Goal: Transaction & Acquisition: Purchase product/service

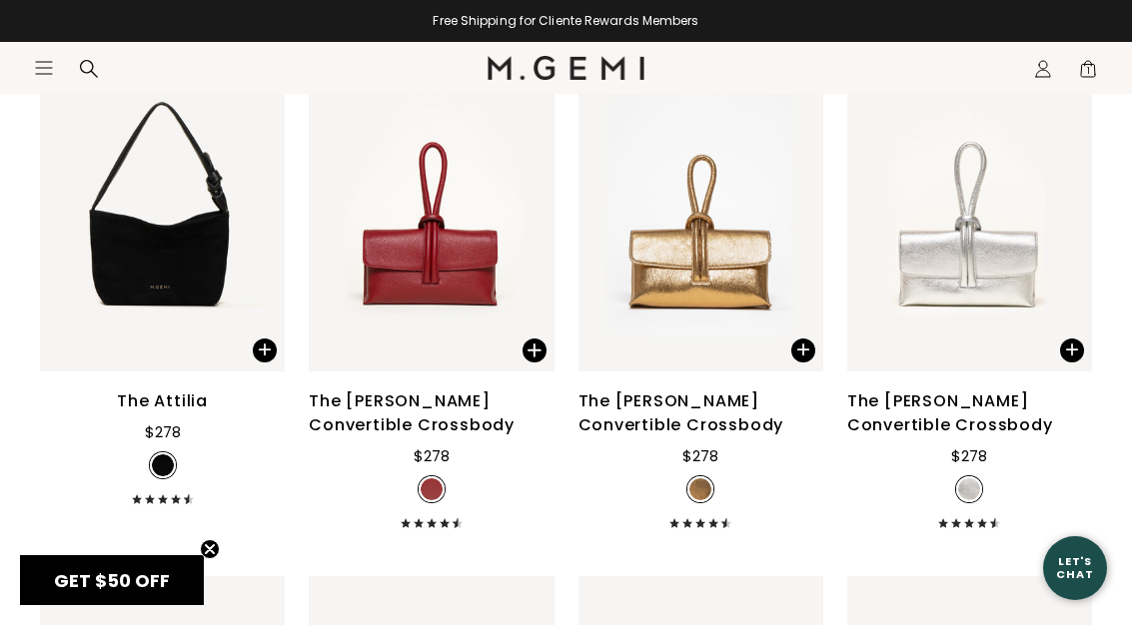
scroll to position [3572, 0]
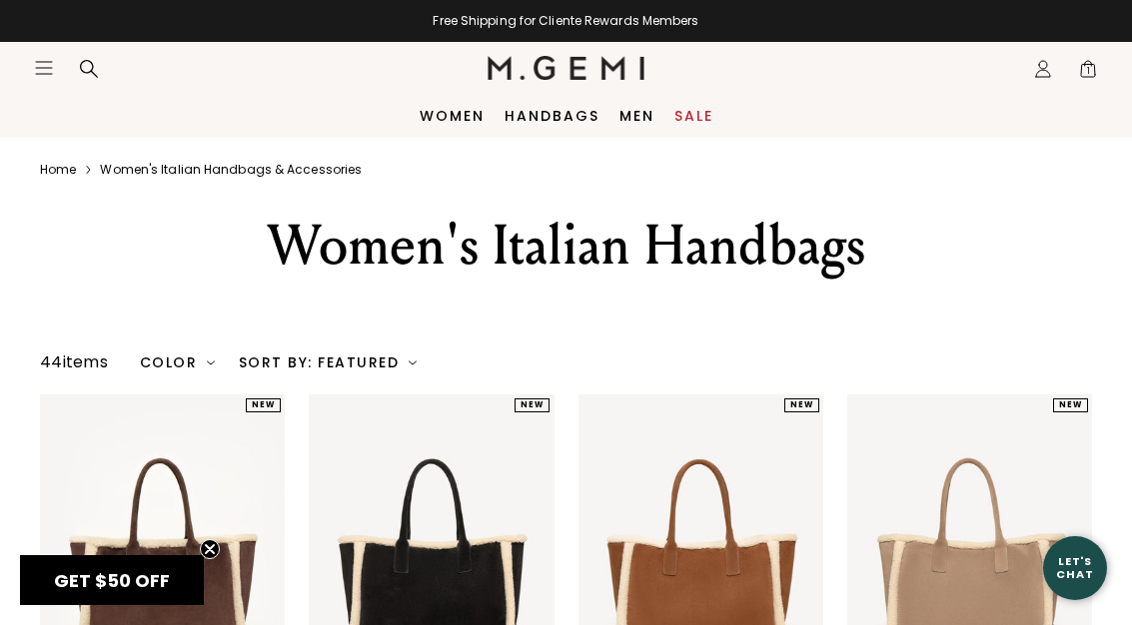
click at [697, 115] on link "Sale" at bounding box center [693, 116] width 39 height 16
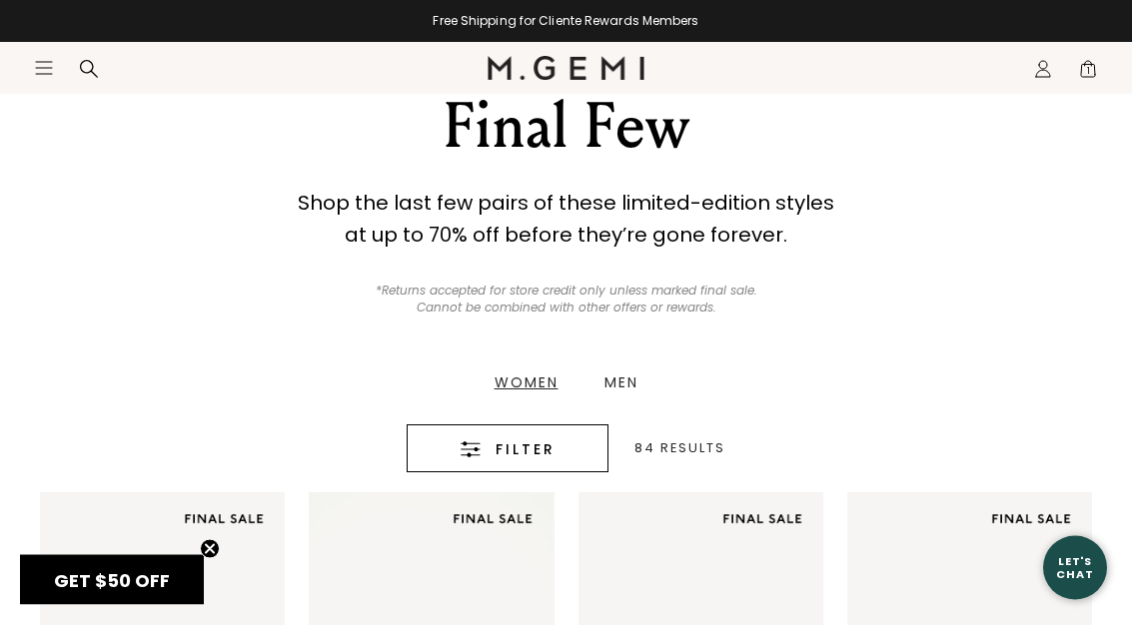
scroll to position [181, 0]
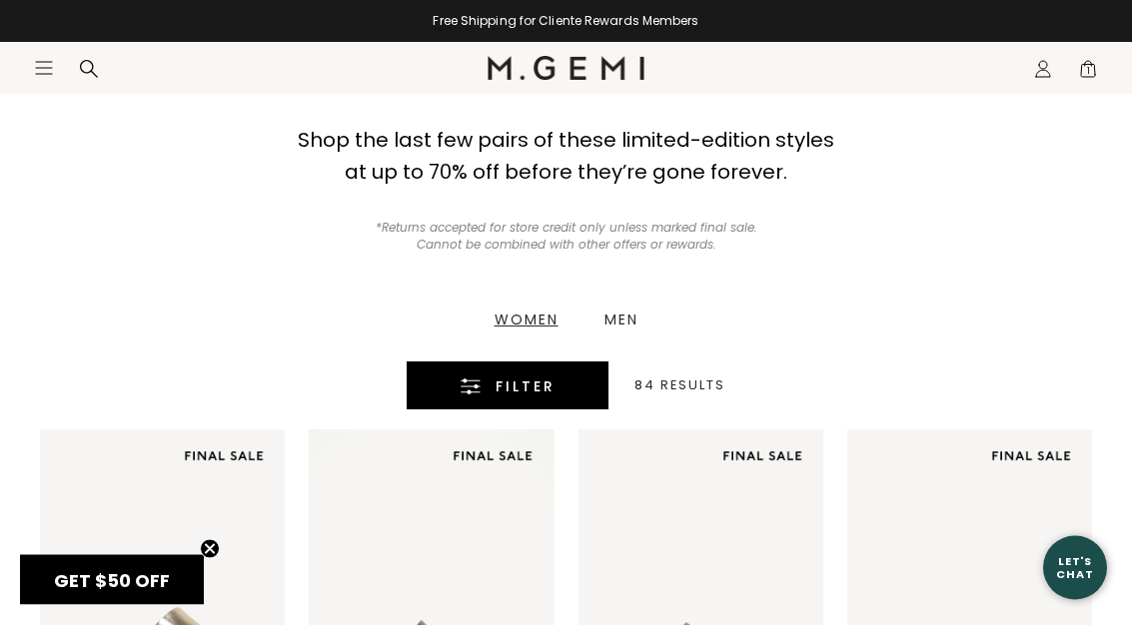
click at [469, 384] on icon "button" at bounding box center [471, 388] width 20 height 16
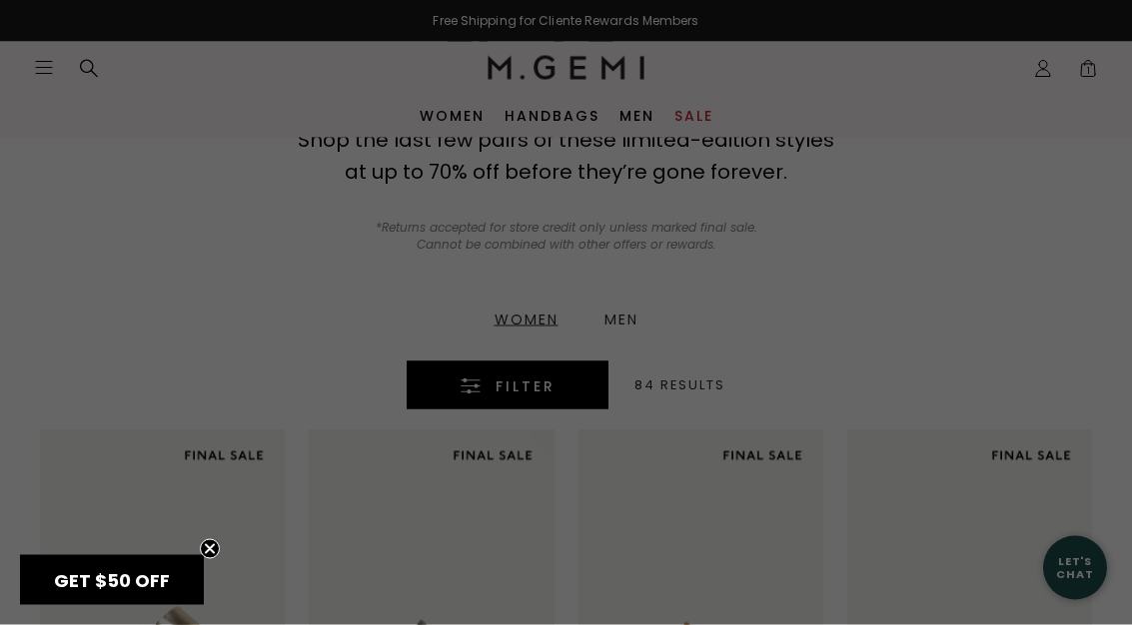
scroll to position [0, 0]
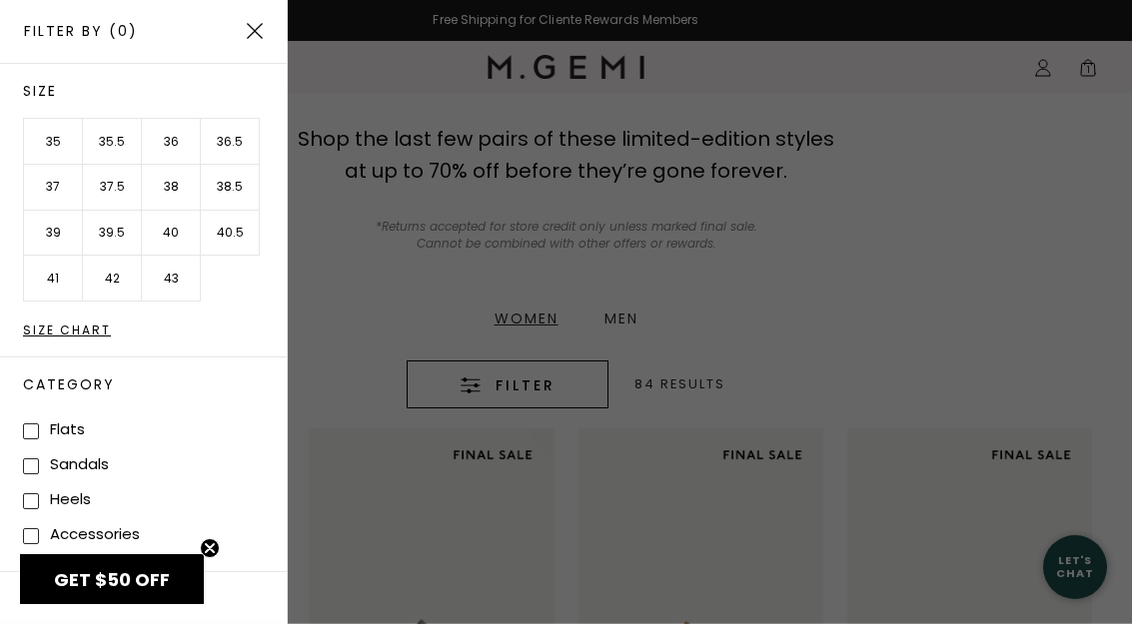
click at [57, 234] on li "39" at bounding box center [53, 235] width 59 height 46
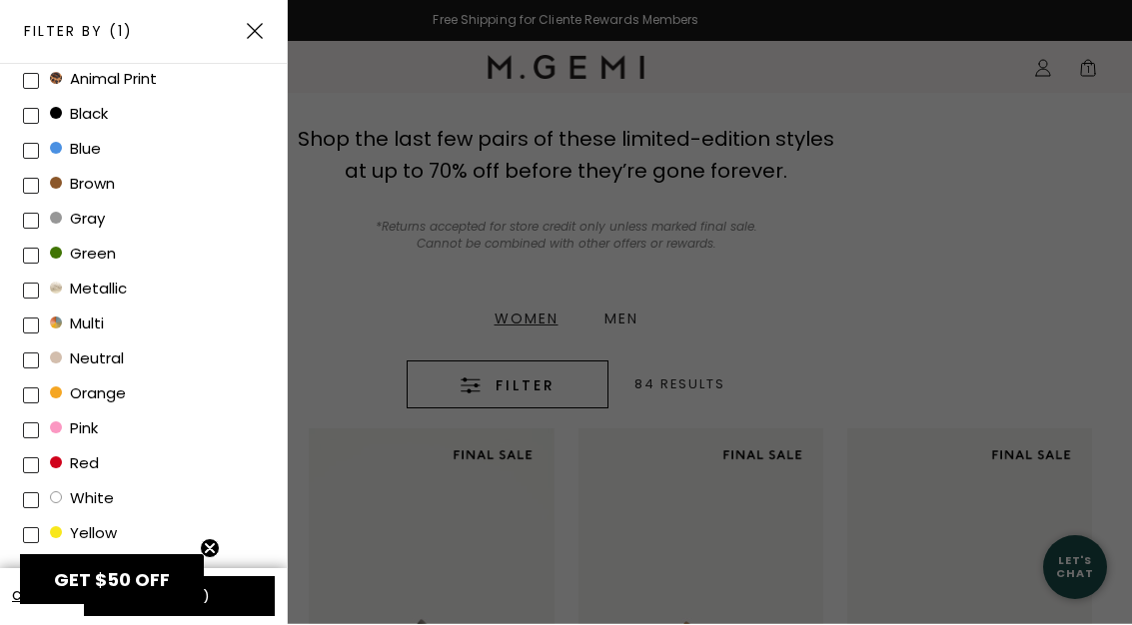
scroll to position [564, 0]
click at [236, 604] on button "Apply (1)" at bounding box center [179, 597] width 191 height 40
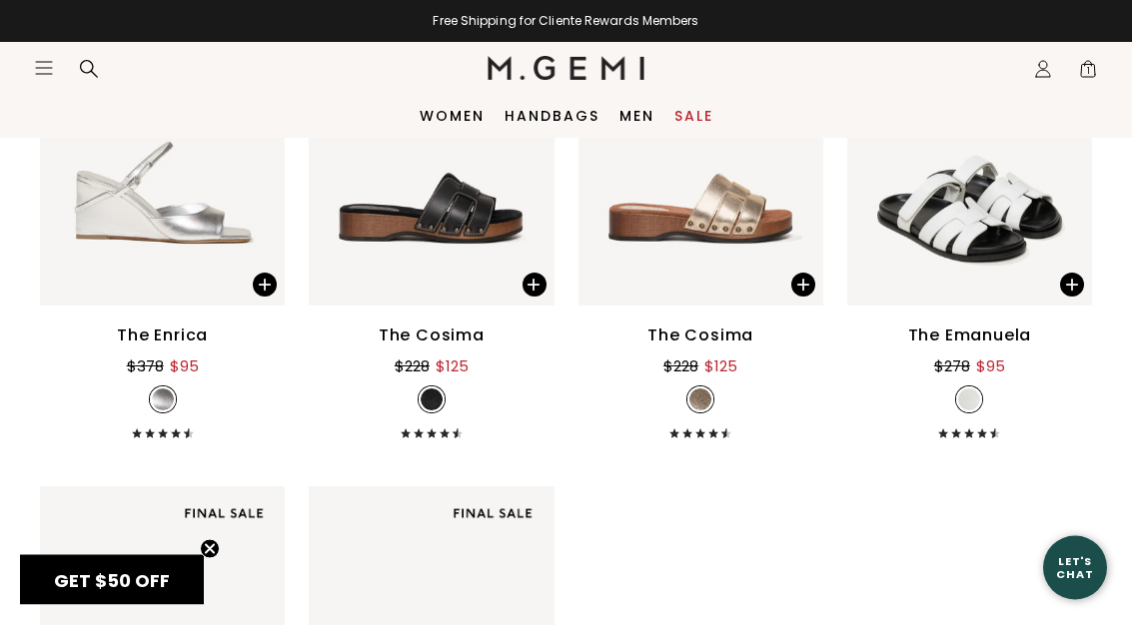
scroll to position [3712, 0]
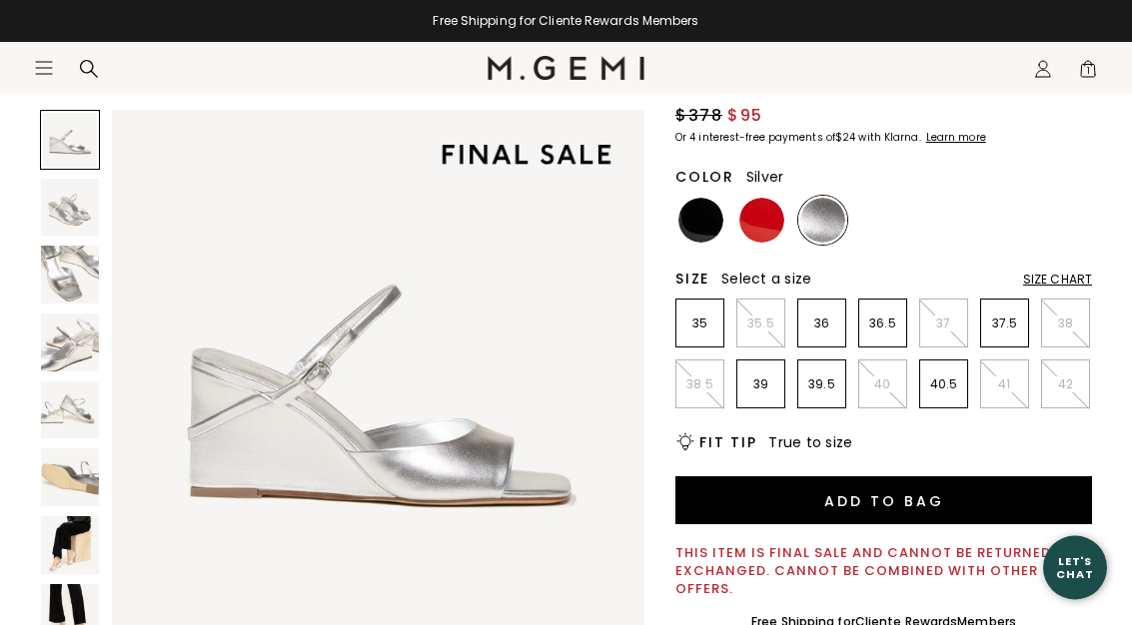
scroll to position [192, 0]
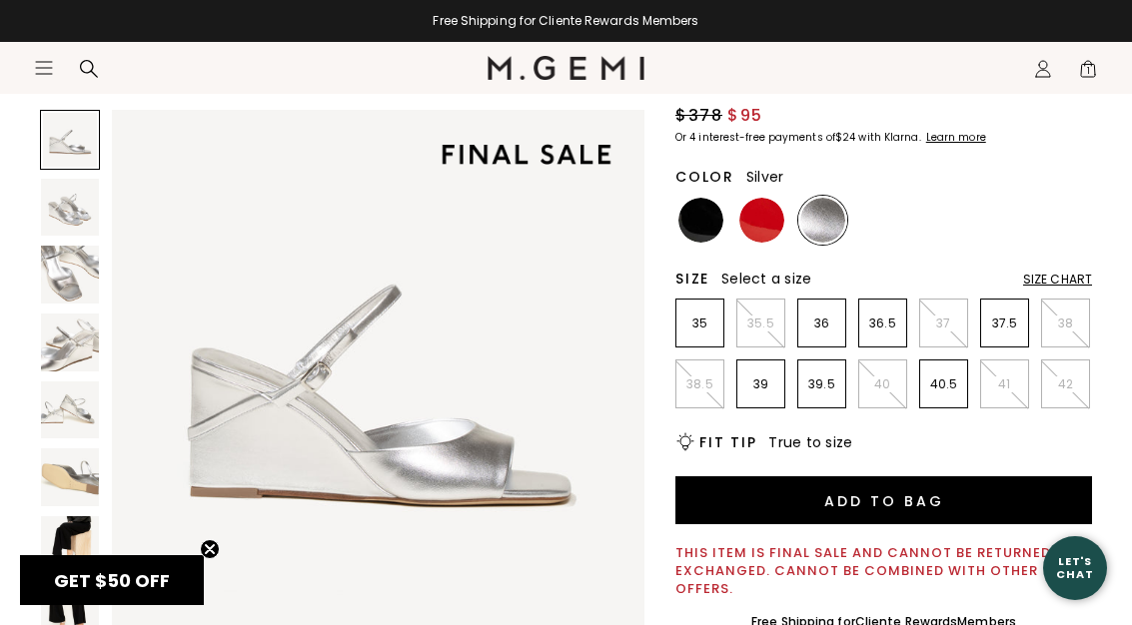
click at [65, 219] on img at bounding box center [70, 208] width 58 height 58
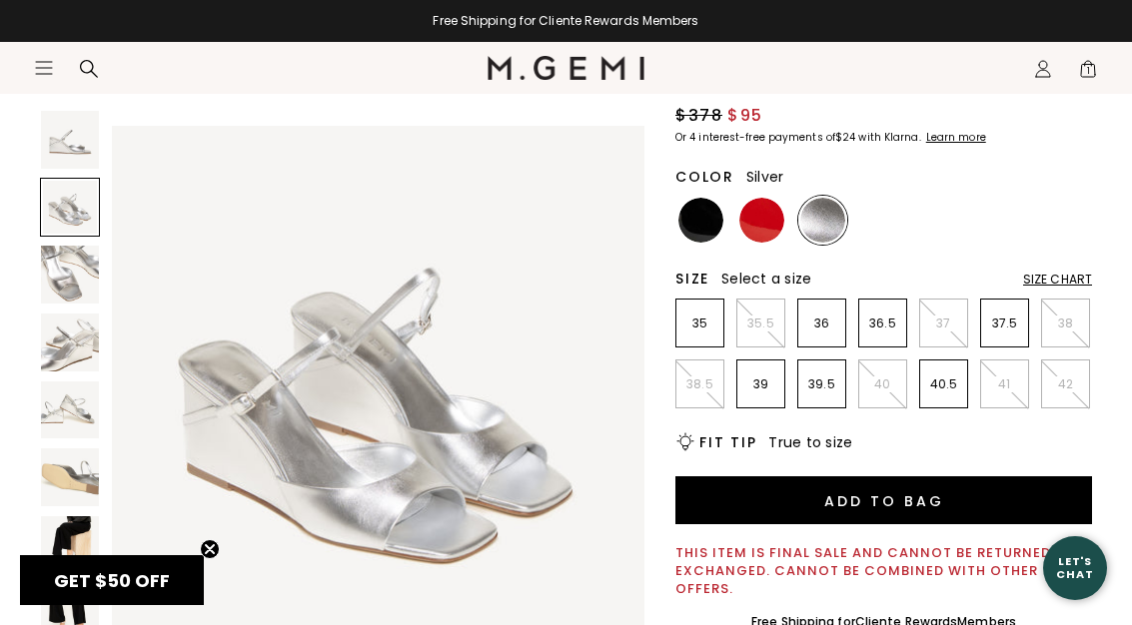
scroll to position [552, 0]
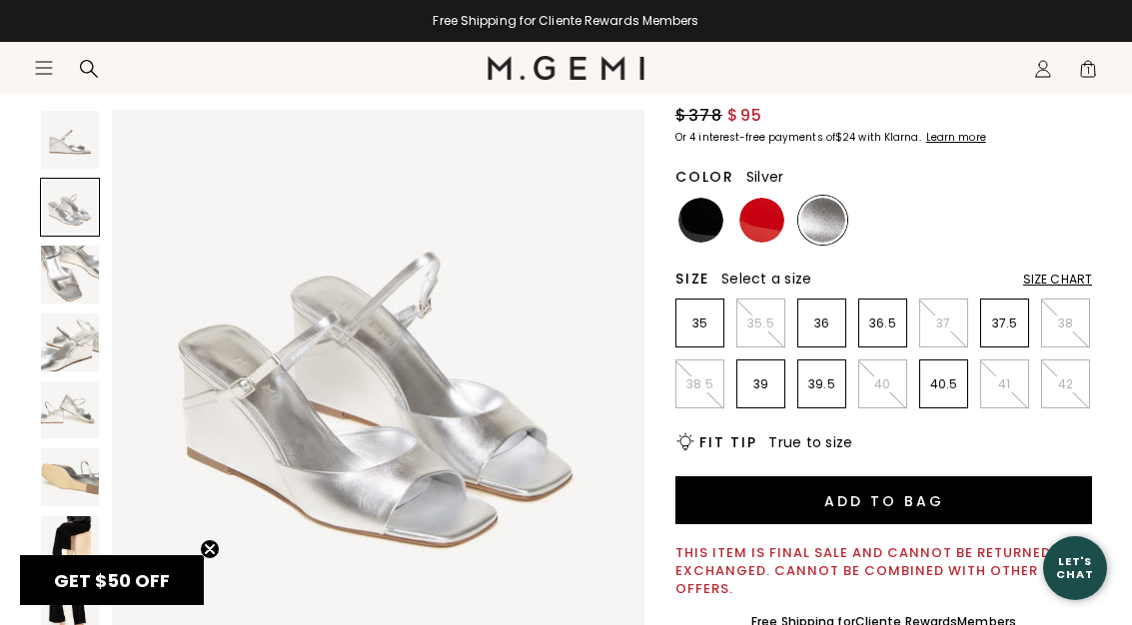
click at [59, 281] on img at bounding box center [70, 275] width 58 height 58
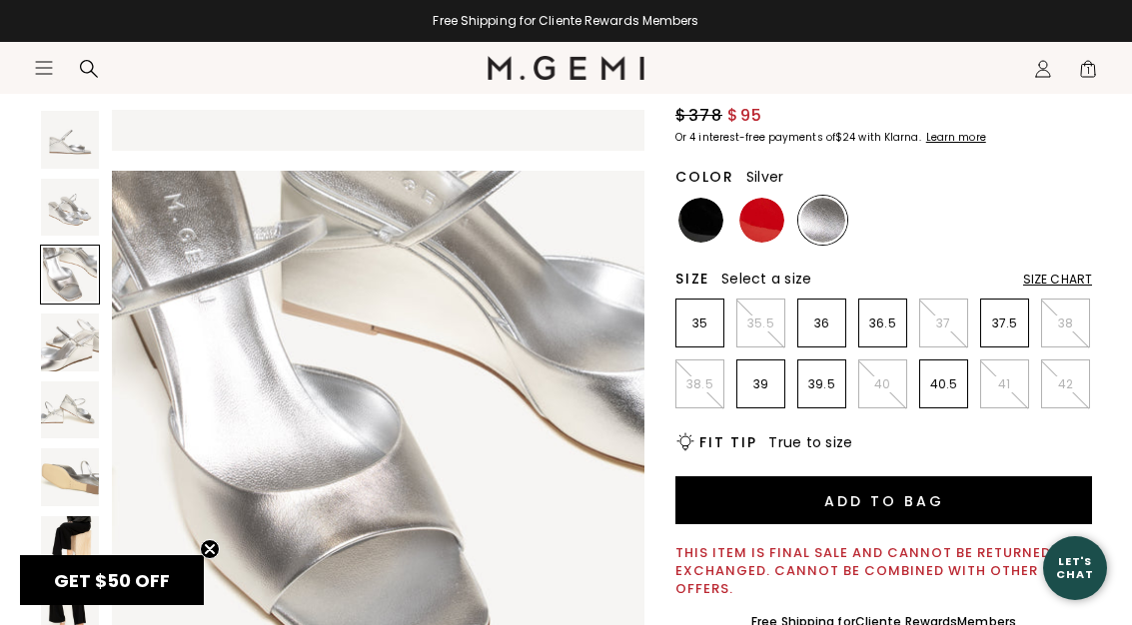
scroll to position [1106, 0]
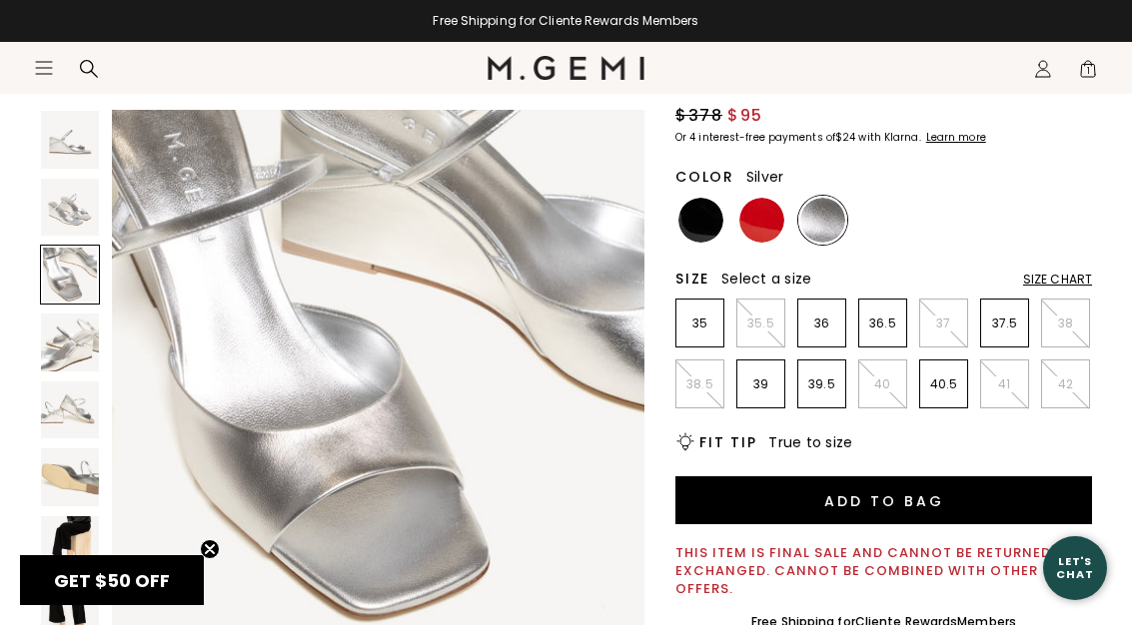
click at [56, 346] on img at bounding box center [70, 343] width 58 height 58
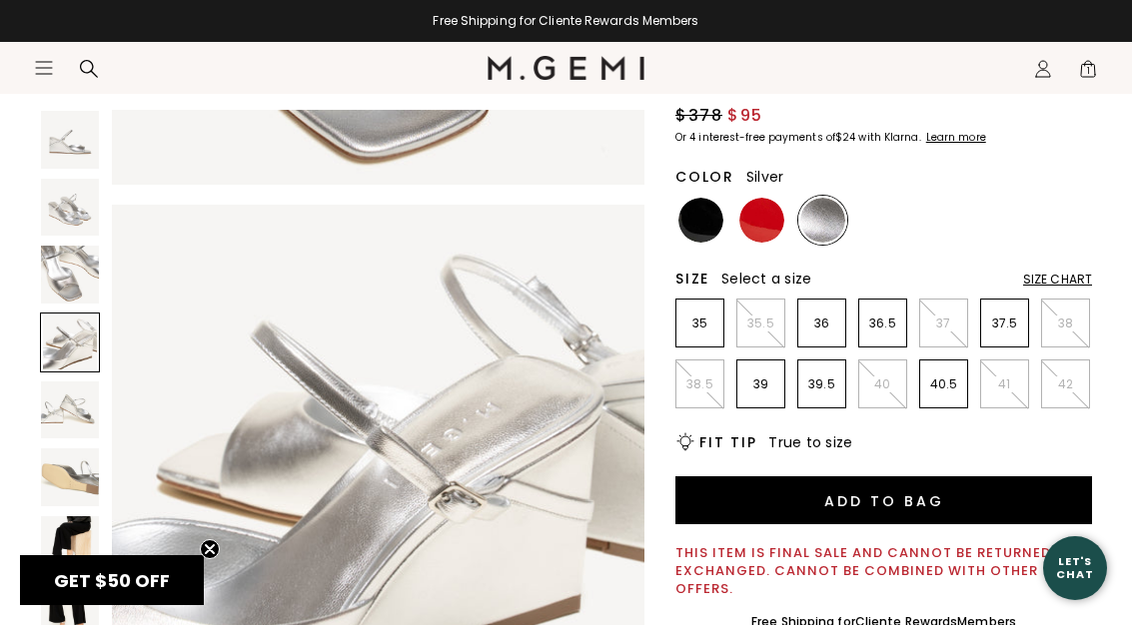
scroll to position [1658, 0]
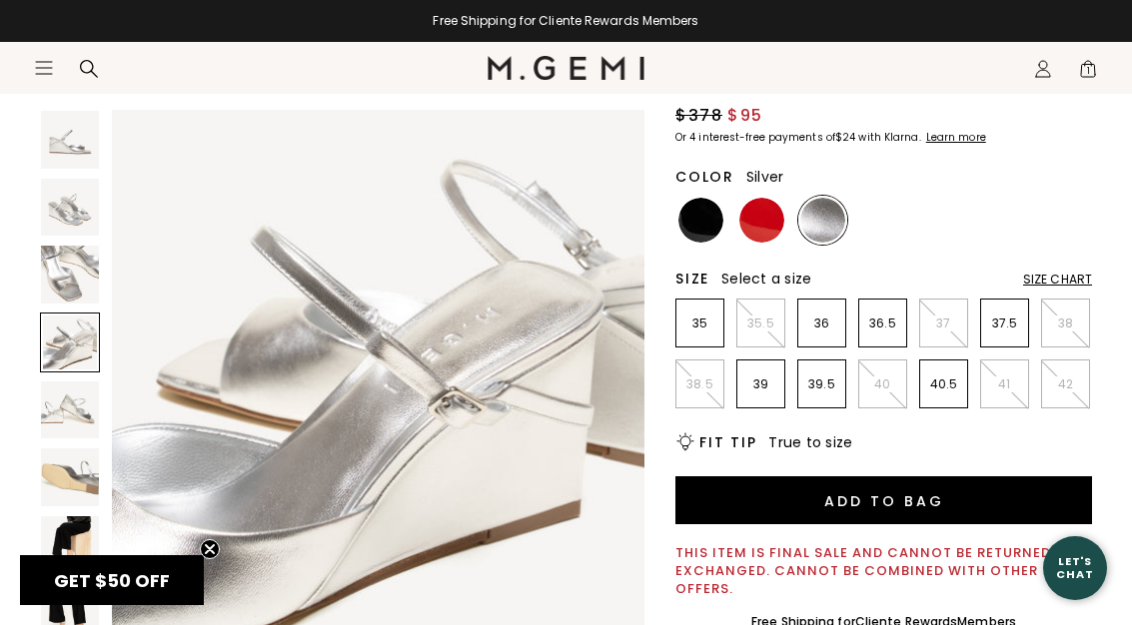
click at [60, 410] on img at bounding box center [70, 411] width 58 height 58
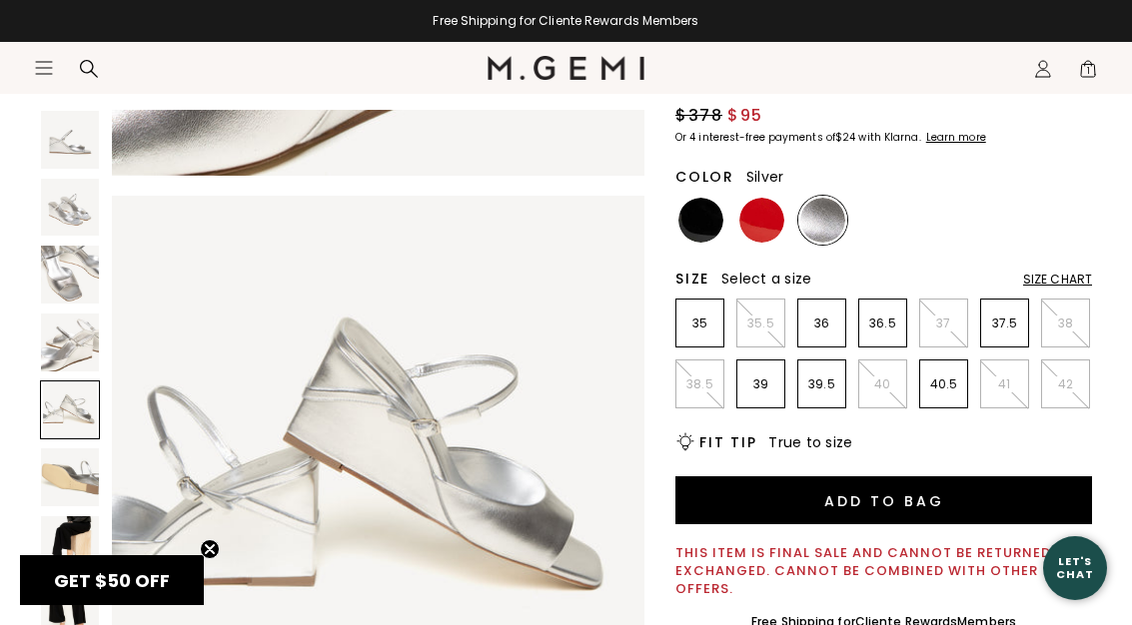
scroll to position [2211, 0]
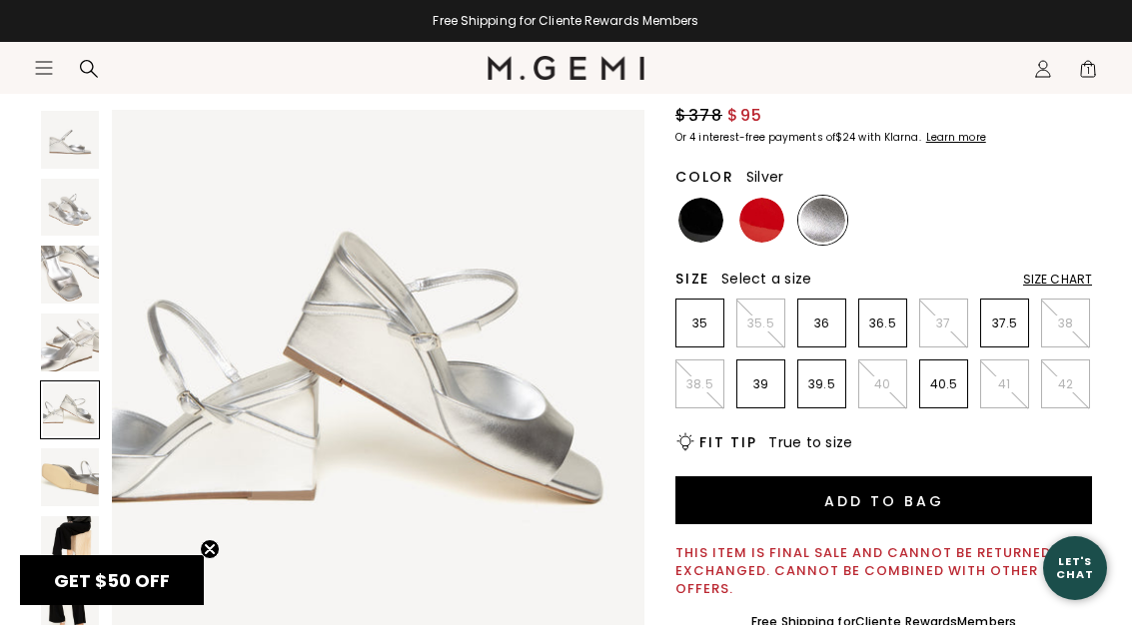
click at [61, 470] on img at bounding box center [70, 478] width 58 height 58
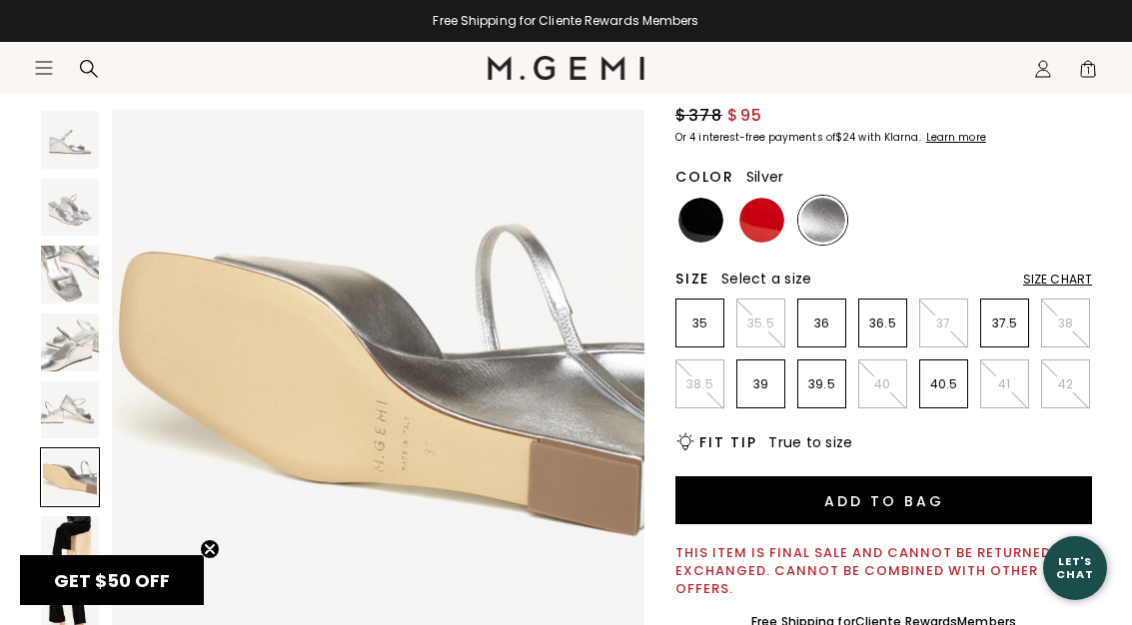
click at [73, 529] on img at bounding box center [70, 545] width 58 height 58
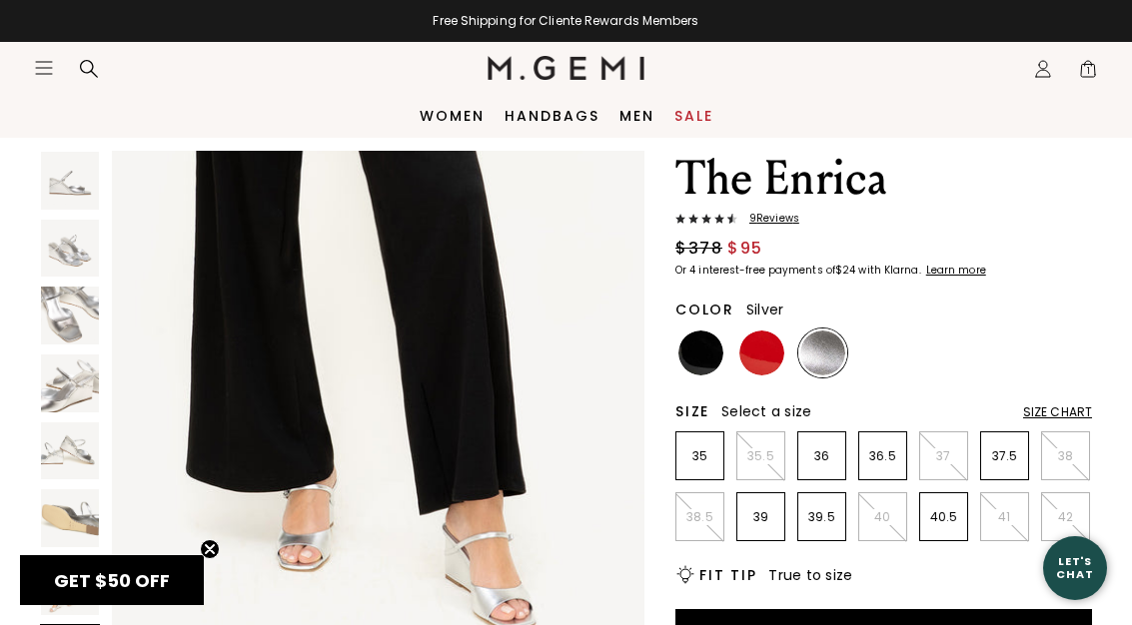
scroll to position [0, 0]
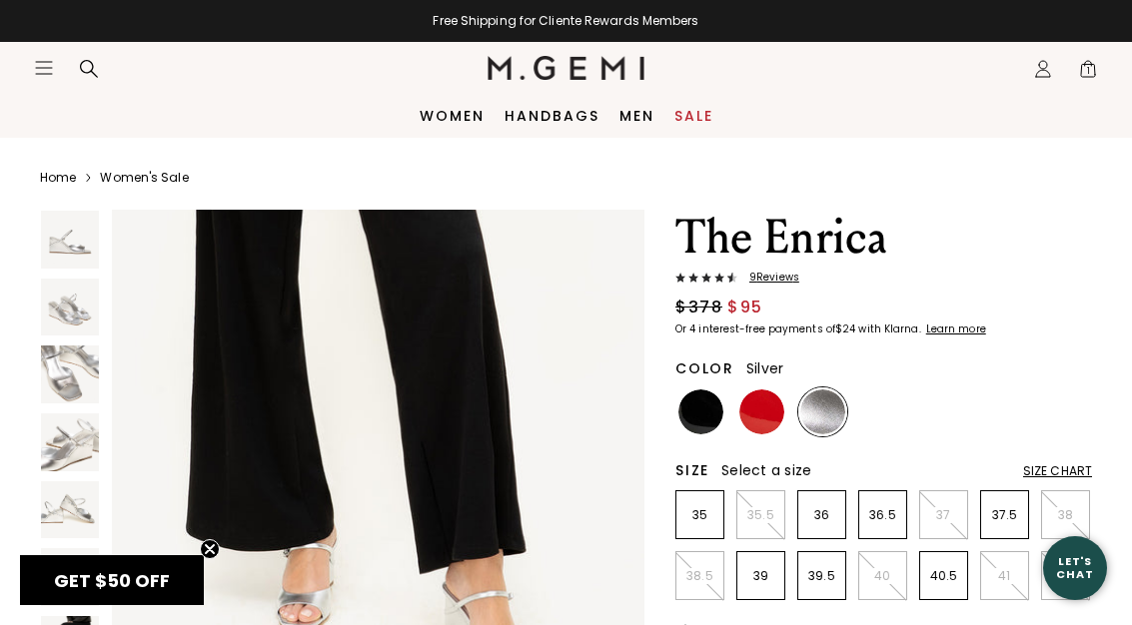
click at [1086, 69] on span "1" at bounding box center [1088, 73] width 20 height 20
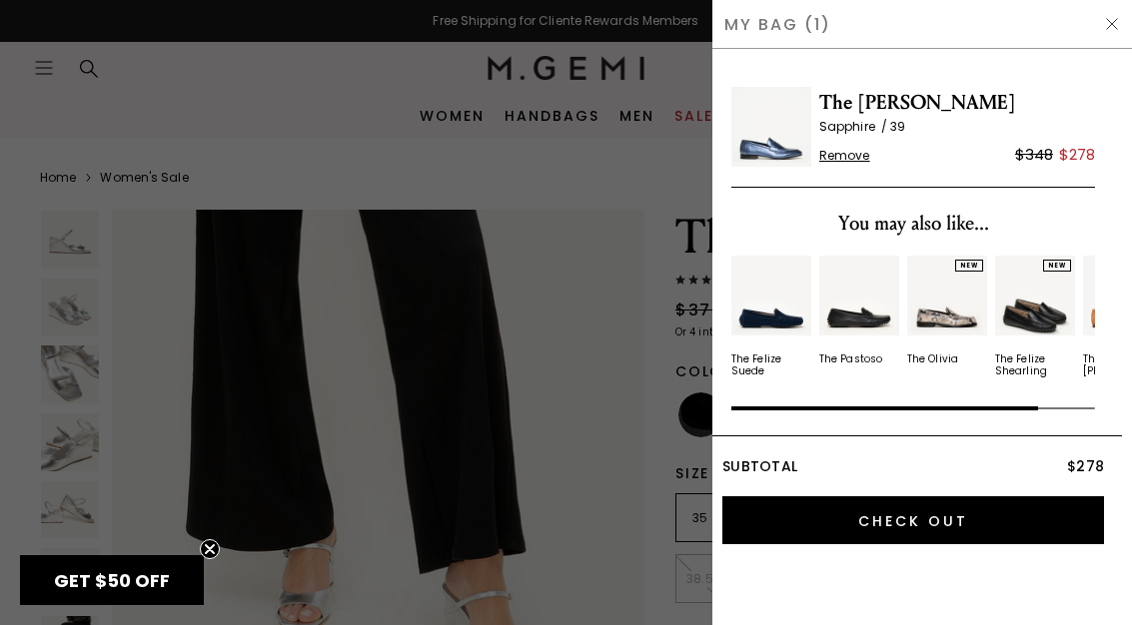
click at [767, 133] on img at bounding box center [771, 127] width 80 height 80
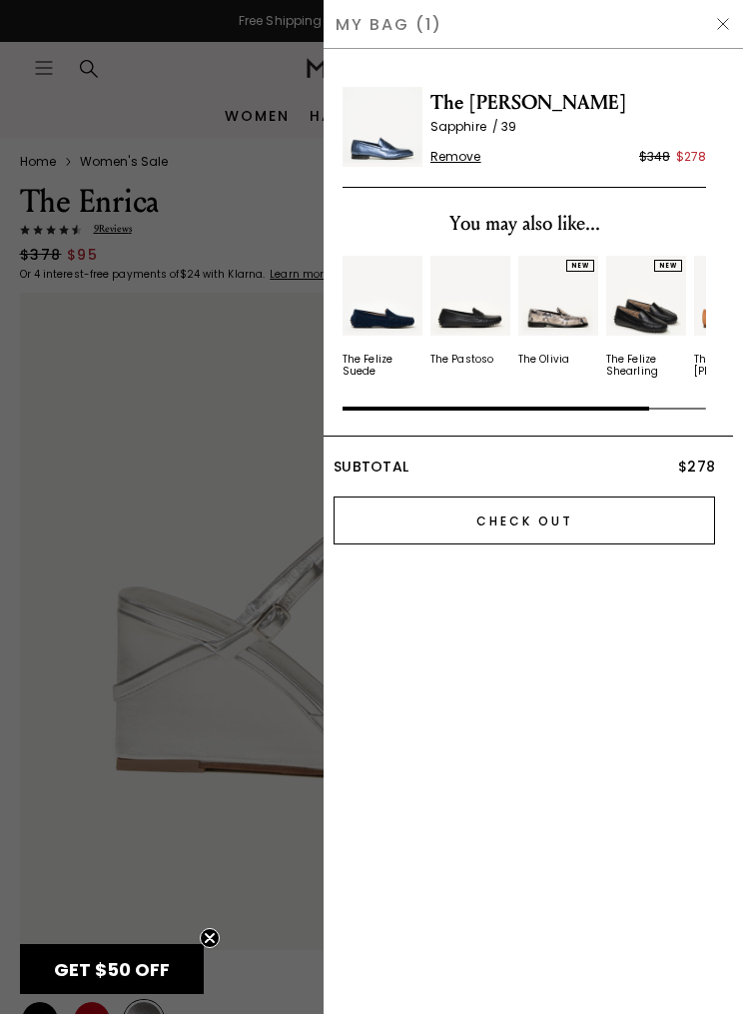
click at [490, 521] on input "Check Out" at bounding box center [525, 521] width 382 height 48
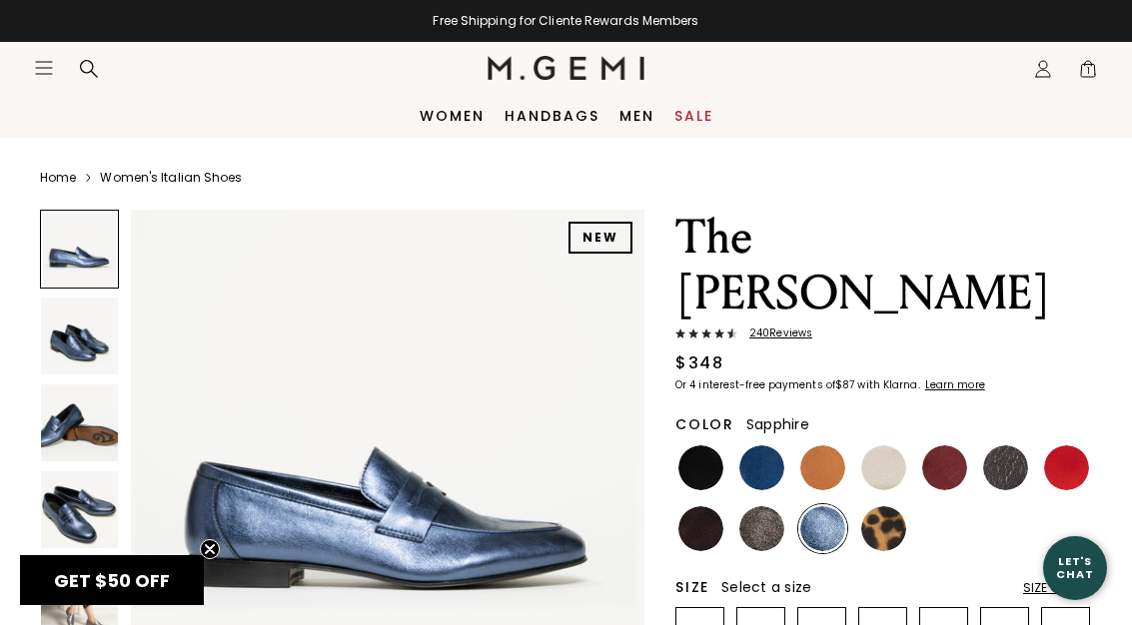
click at [78, 358] on img at bounding box center [79, 336] width 77 height 77
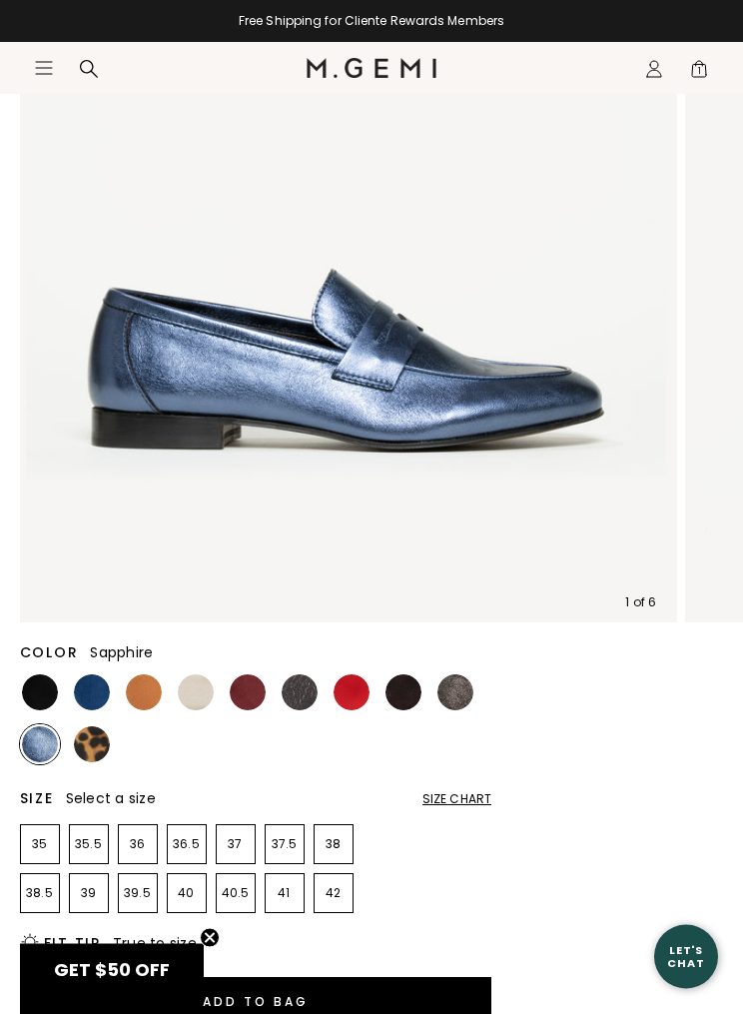
scroll to position [384, 0]
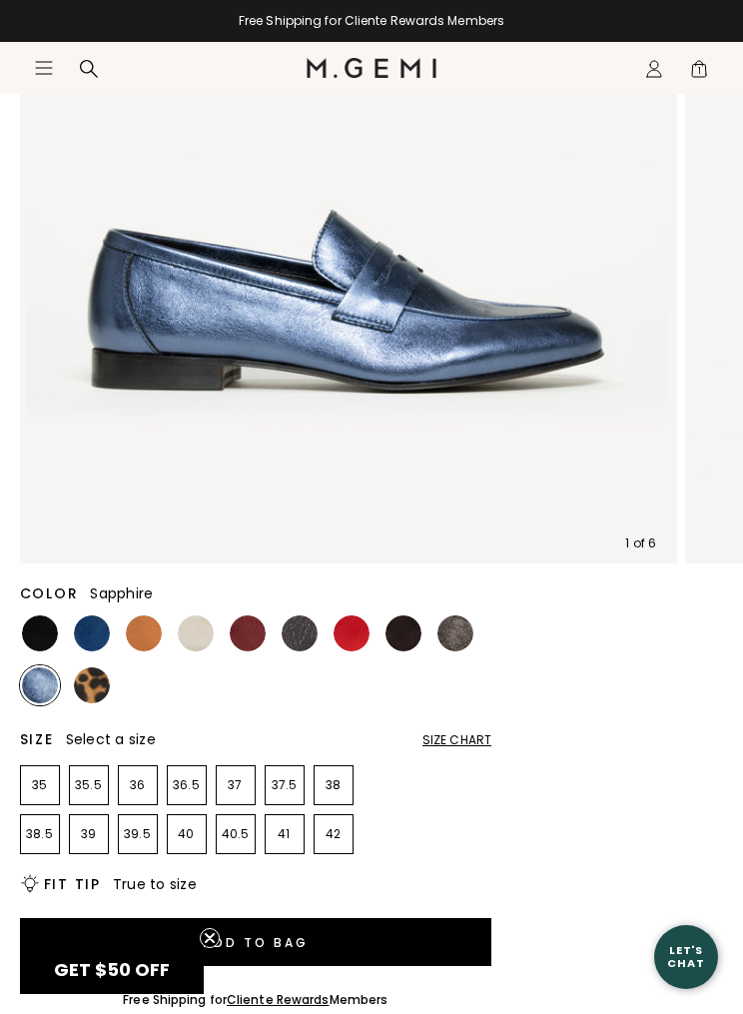
click at [98, 624] on img at bounding box center [92, 633] width 36 height 36
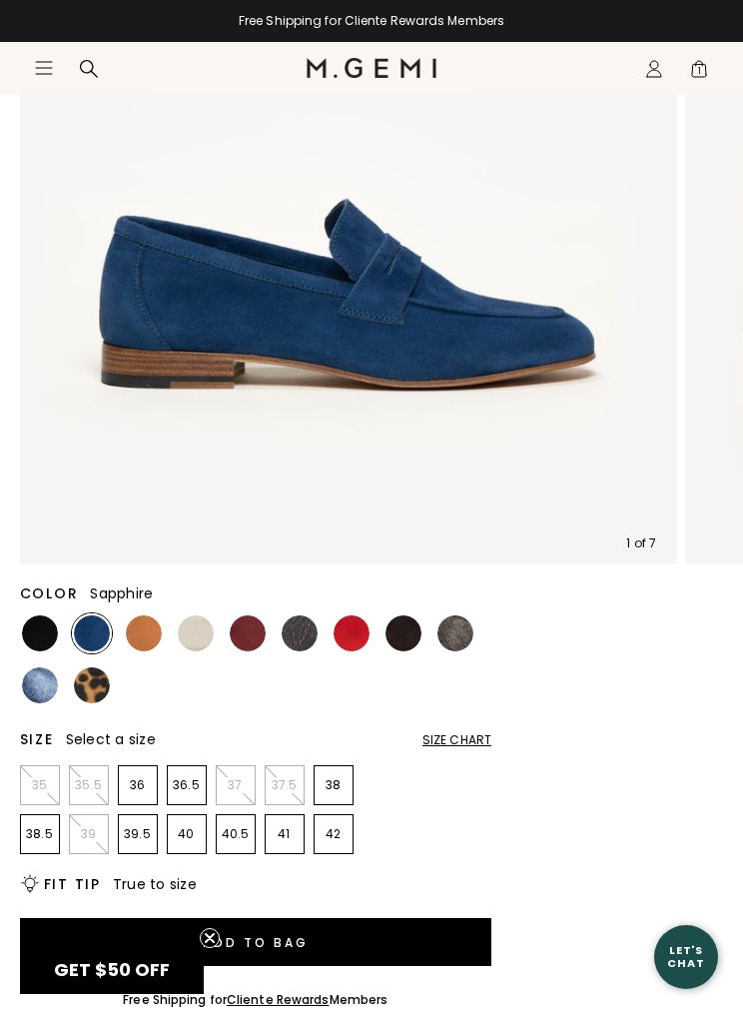
click at [39, 624] on img at bounding box center [40, 685] width 36 height 36
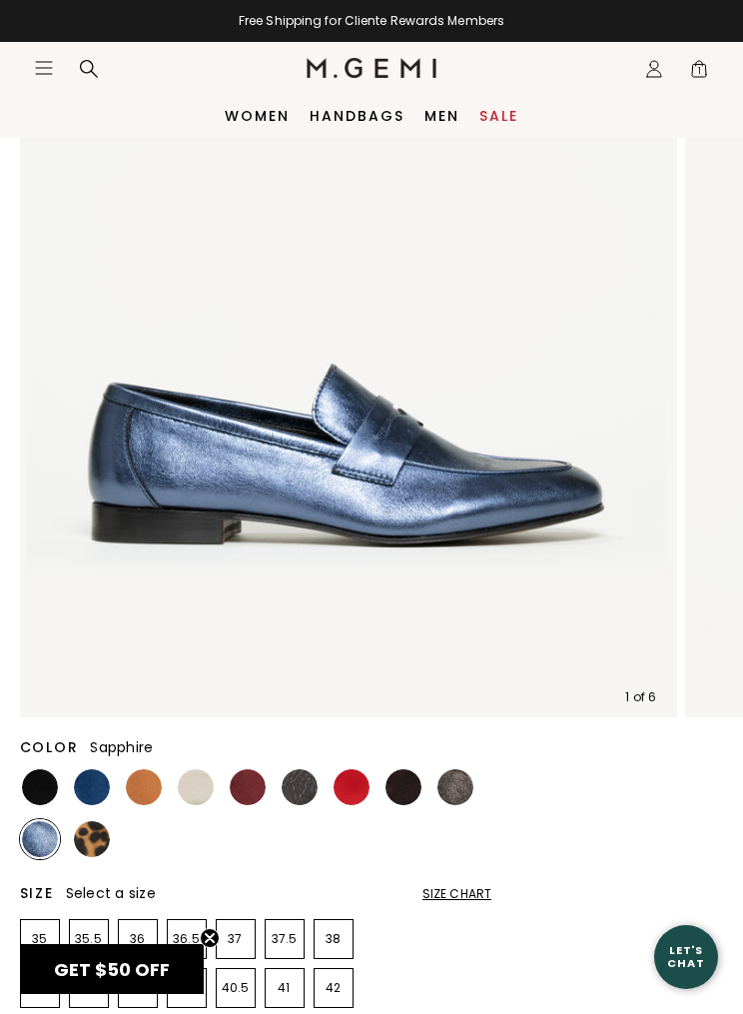
scroll to position [229, 0]
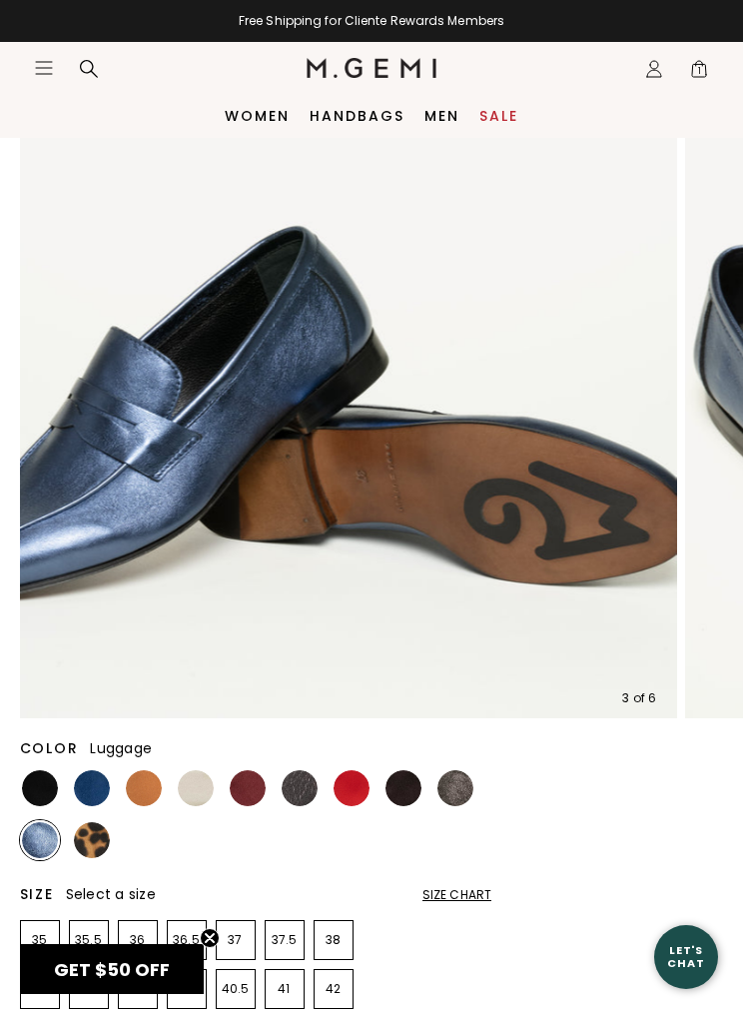
click at [145, 624] on img at bounding box center [144, 788] width 36 height 36
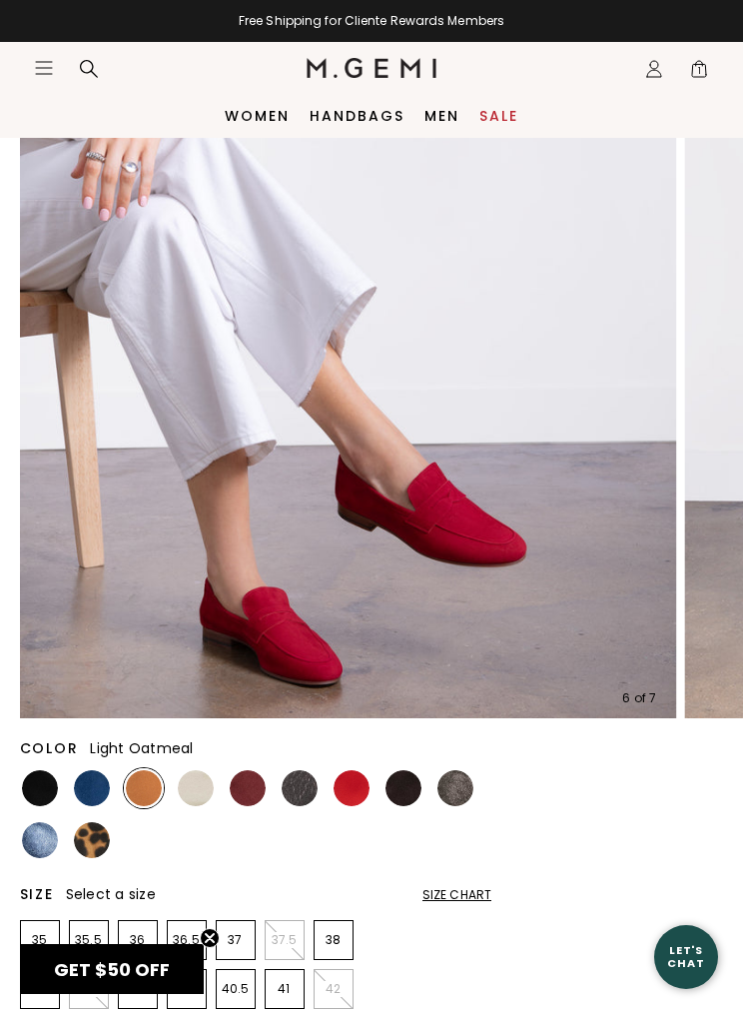
click at [193, 624] on img at bounding box center [196, 788] width 36 height 36
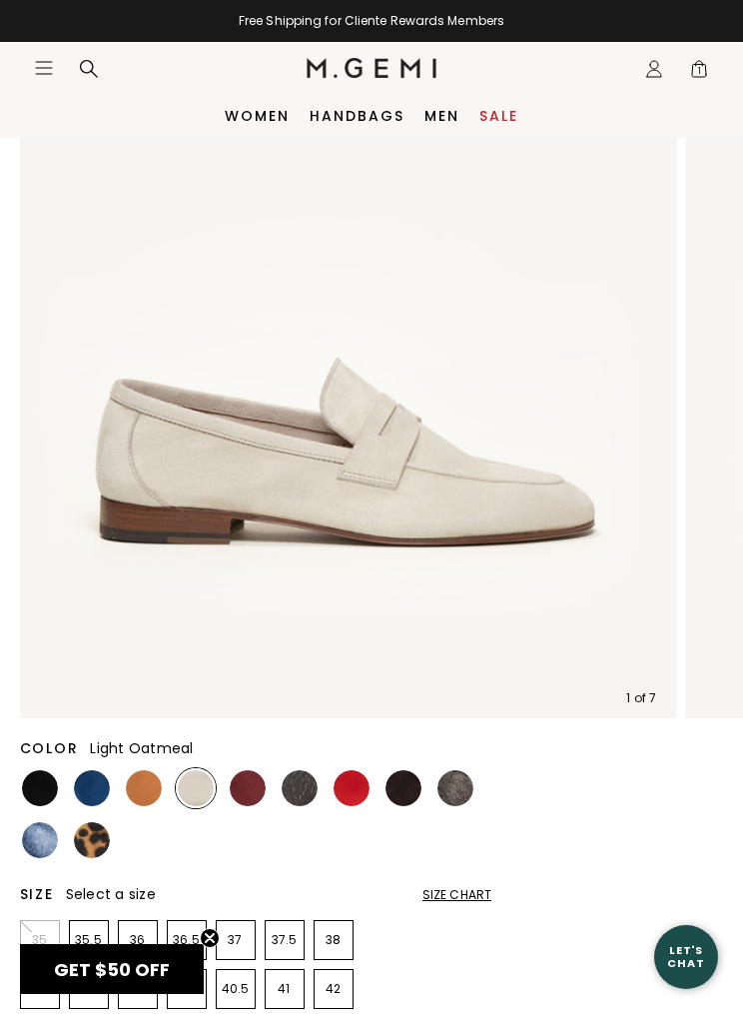
click at [241, 624] on img at bounding box center [248, 788] width 36 height 36
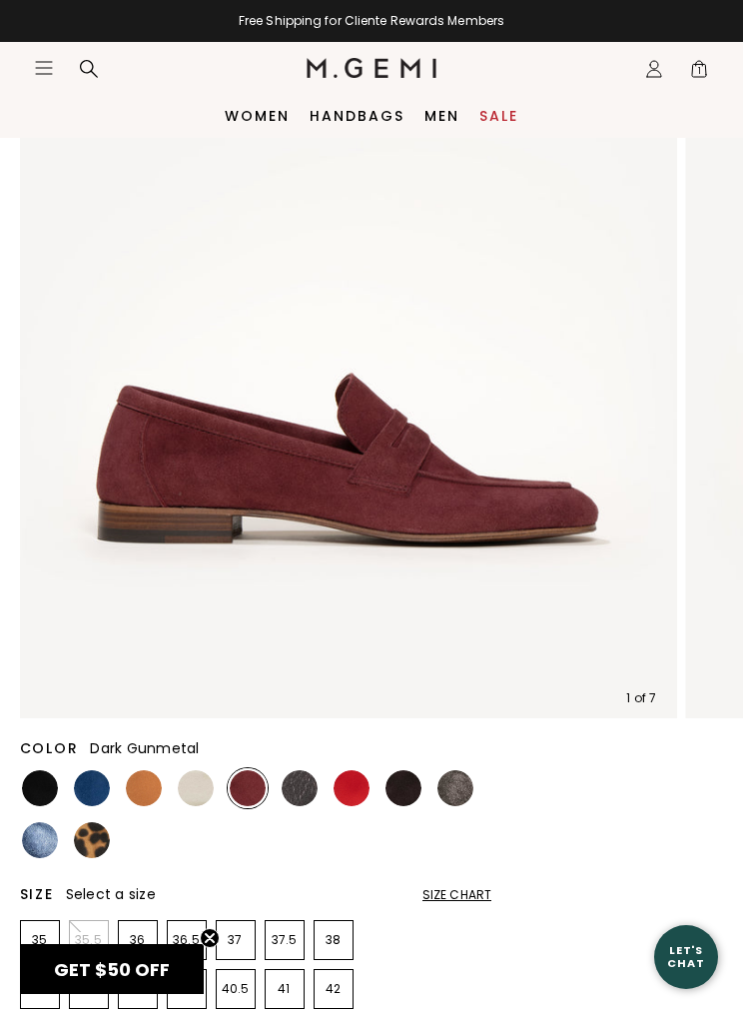
click at [294, 624] on img at bounding box center [300, 788] width 36 height 36
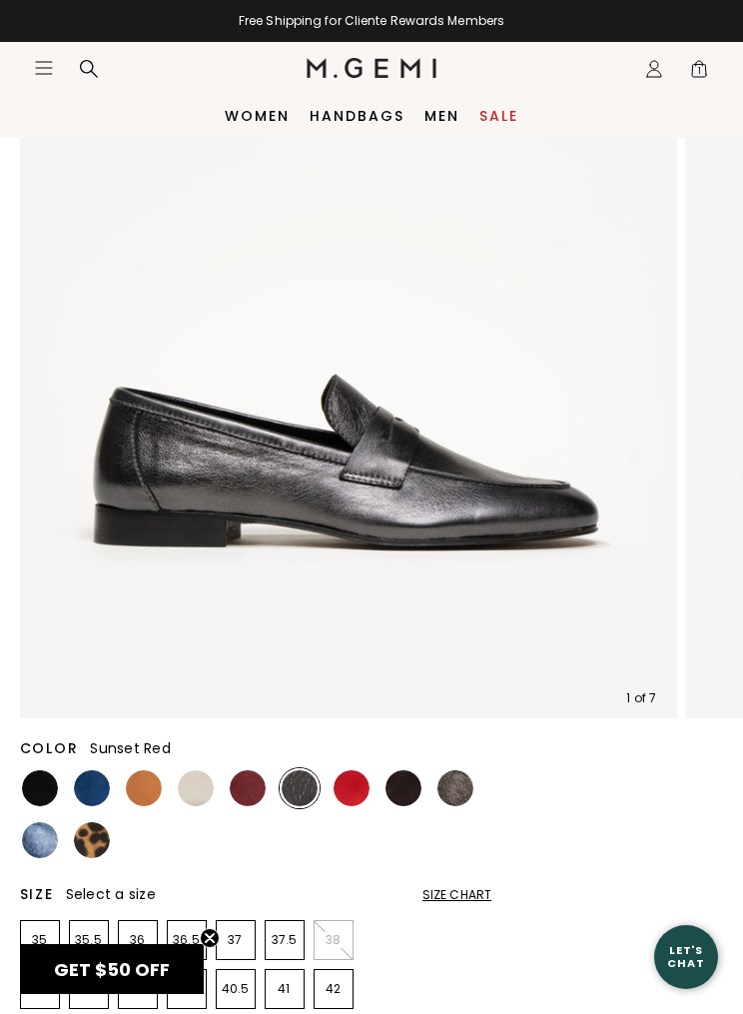
click at [351, 624] on img at bounding box center [352, 788] width 36 height 36
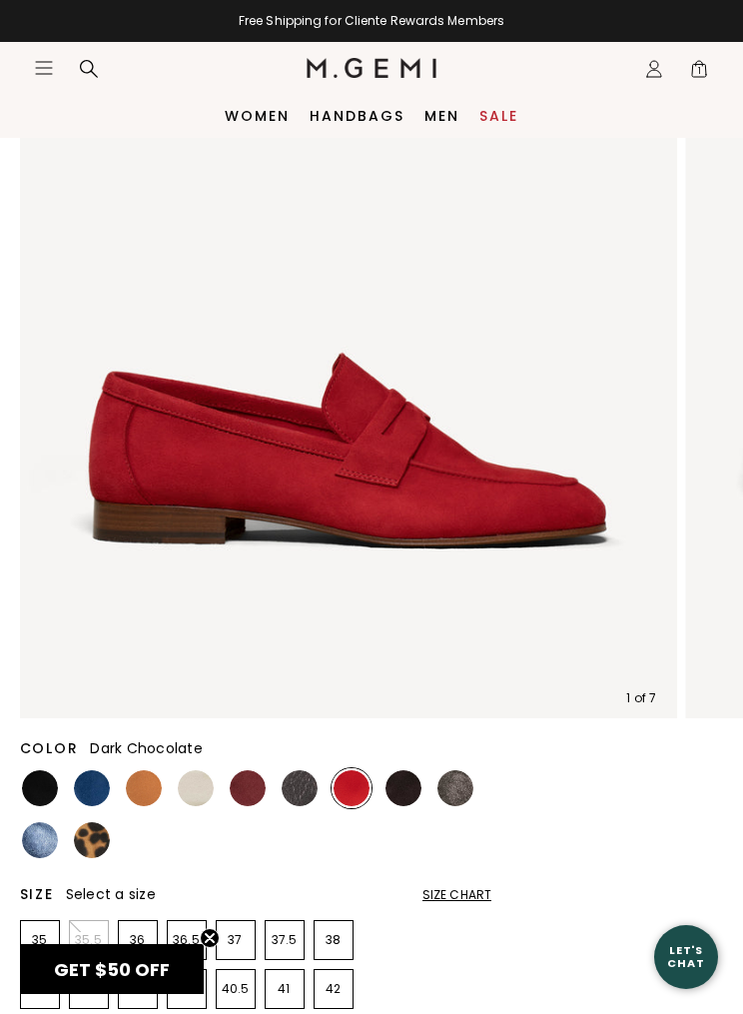
click at [405, 624] on img at bounding box center [404, 788] width 36 height 36
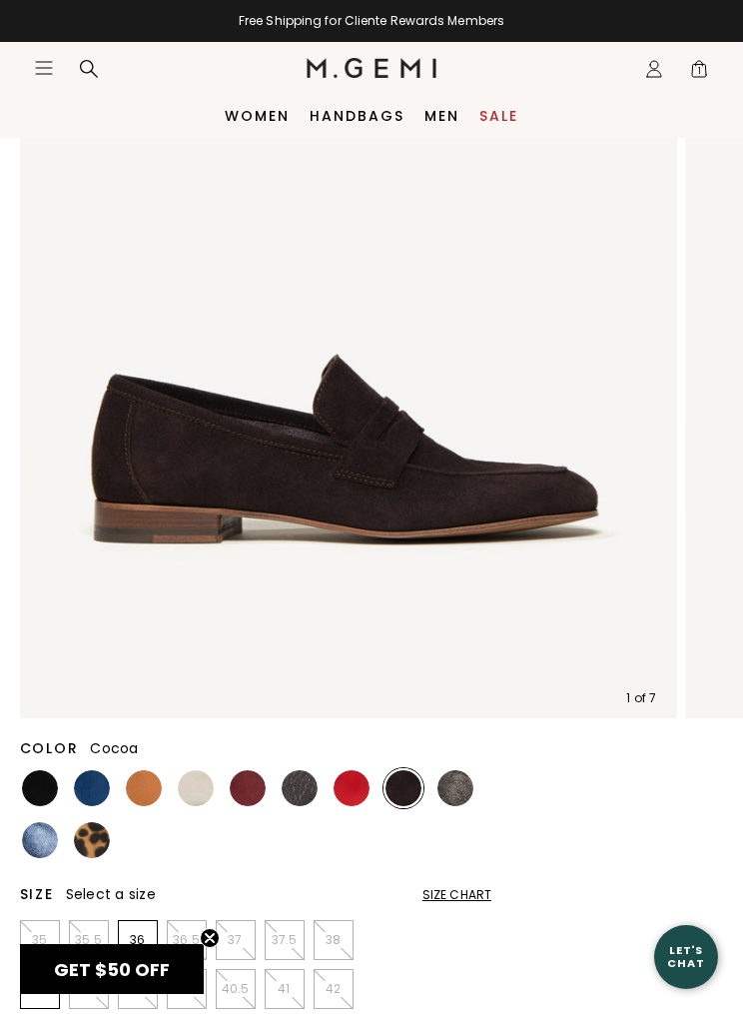
click at [452, 624] on img at bounding box center [456, 788] width 36 height 36
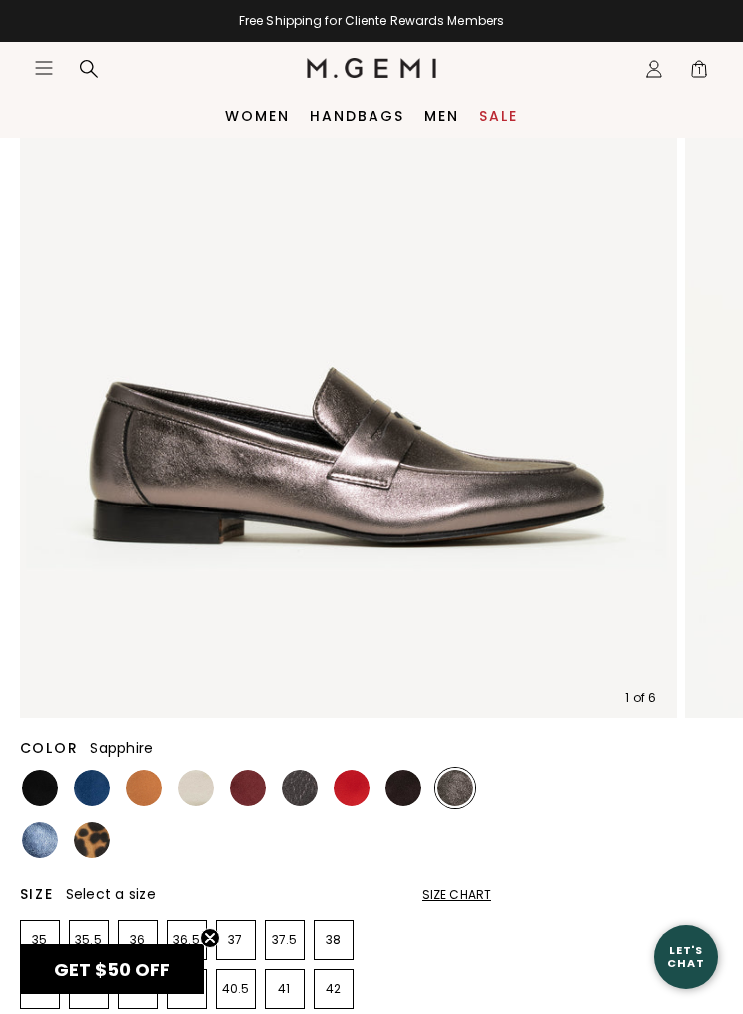
click at [34, 624] on img at bounding box center [40, 840] width 36 height 36
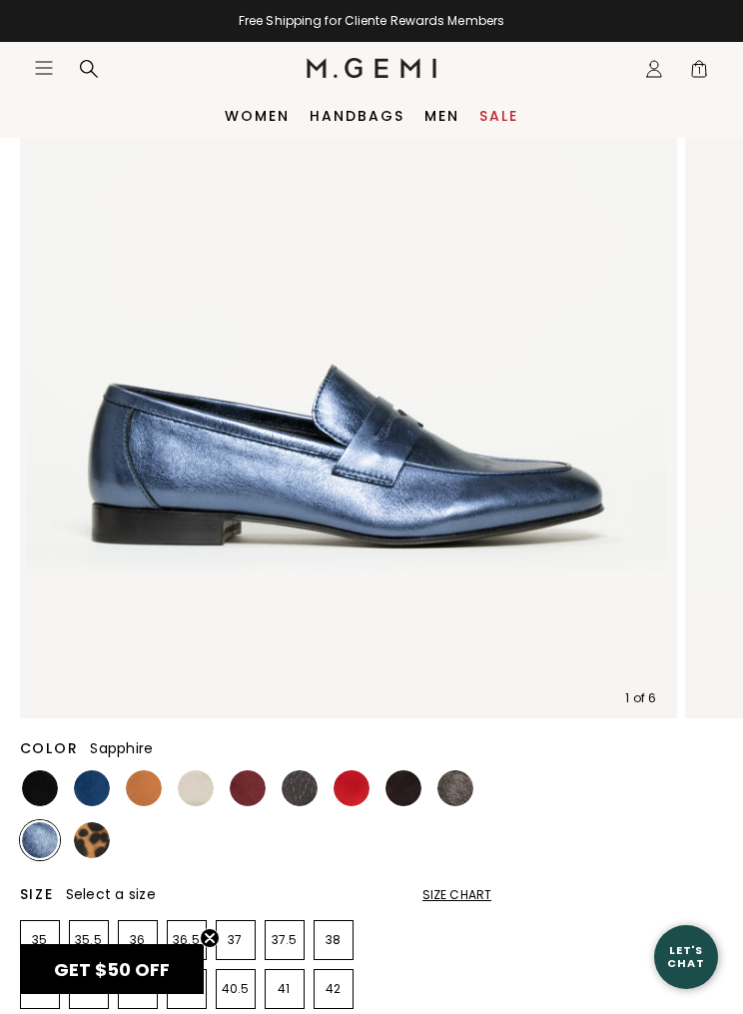
click at [93, 624] on img at bounding box center [92, 840] width 36 height 36
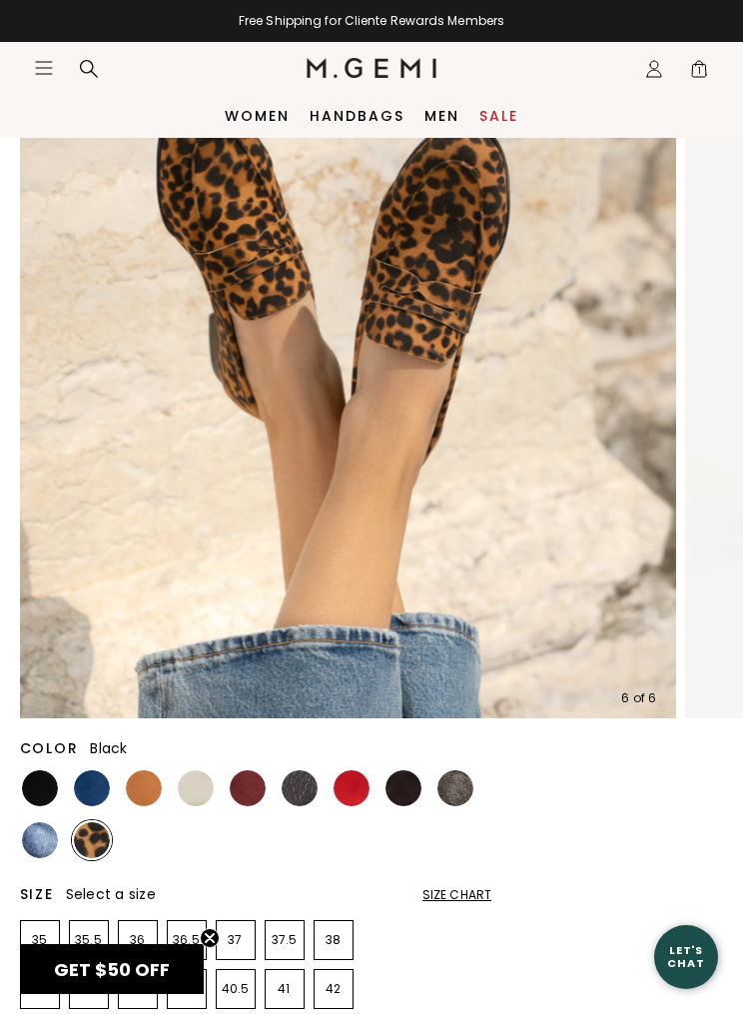
click at [39, 624] on img at bounding box center [40, 788] width 36 height 36
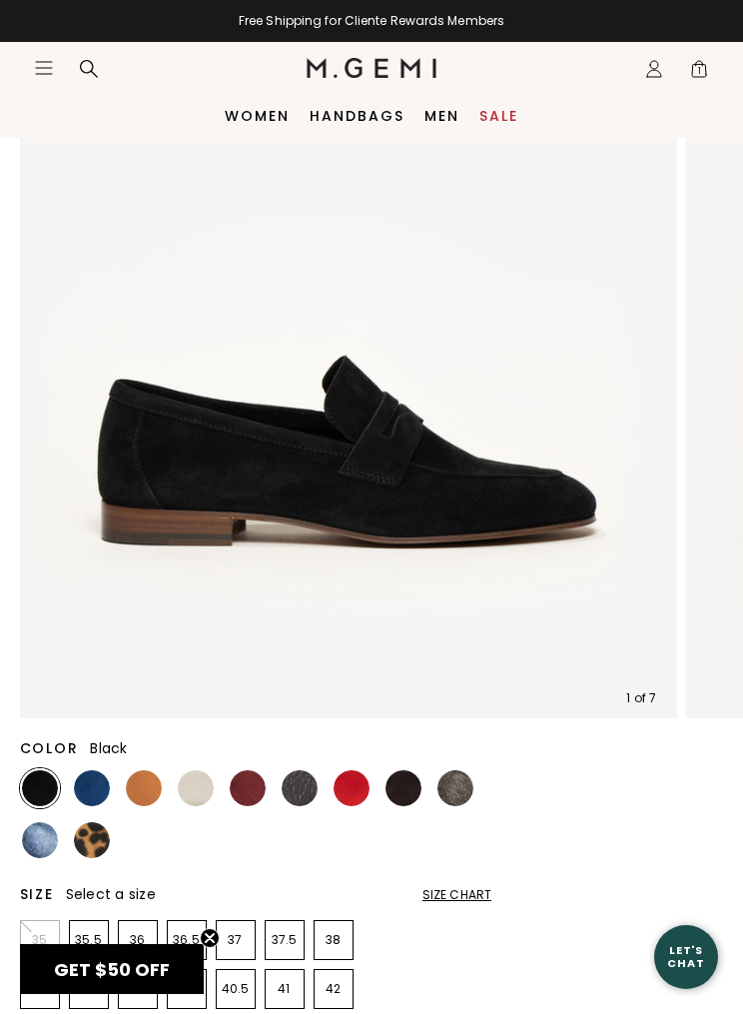
click at [91, 624] on img at bounding box center [92, 788] width 36 height 36
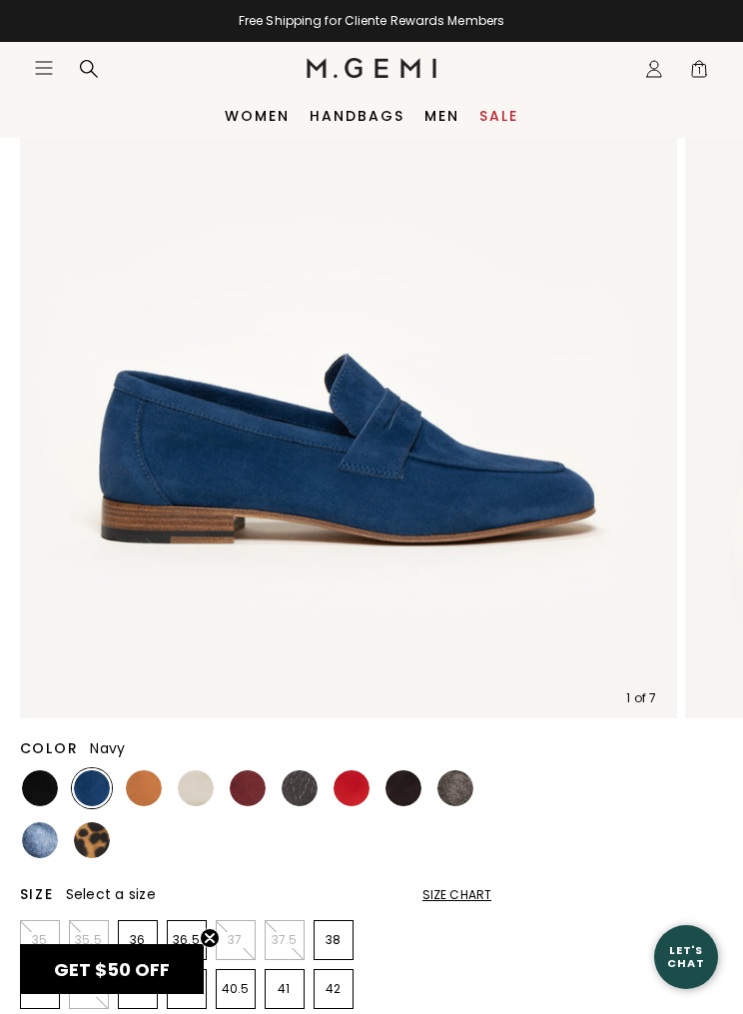
click at [48, 624] on img at bounding box center [40, 788] width 36 height 36
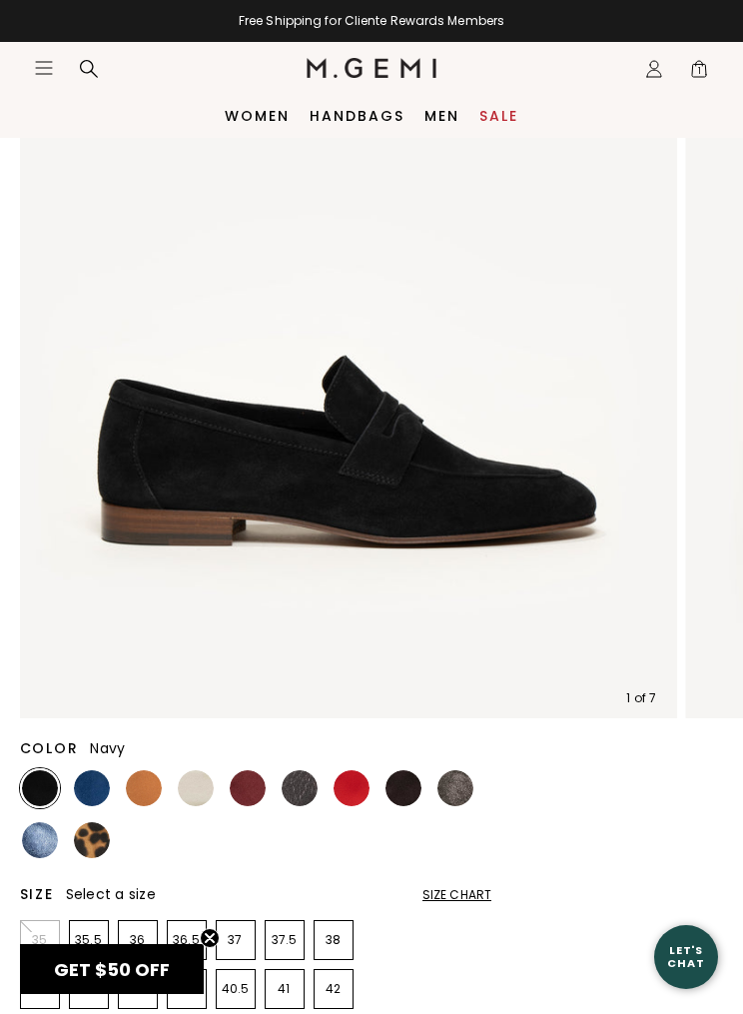
click at [98, 624] on img at bounding box center [92, 788] width 36 height 36
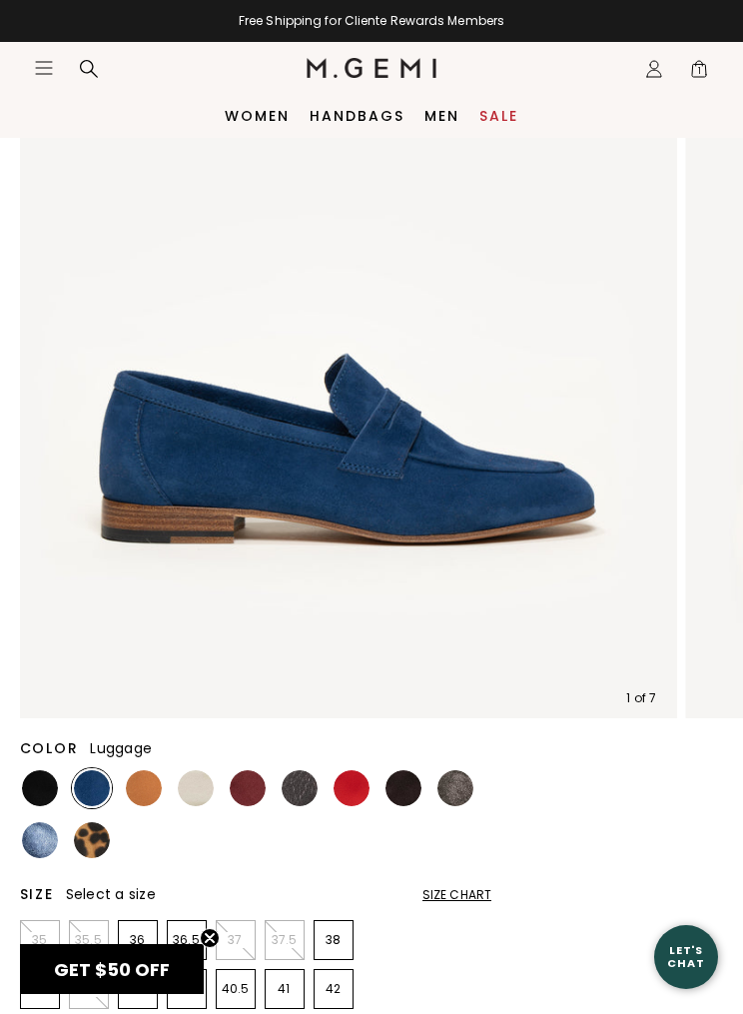
click at [138, 624] on img at bounding box center [144, 788] width 36 height 36
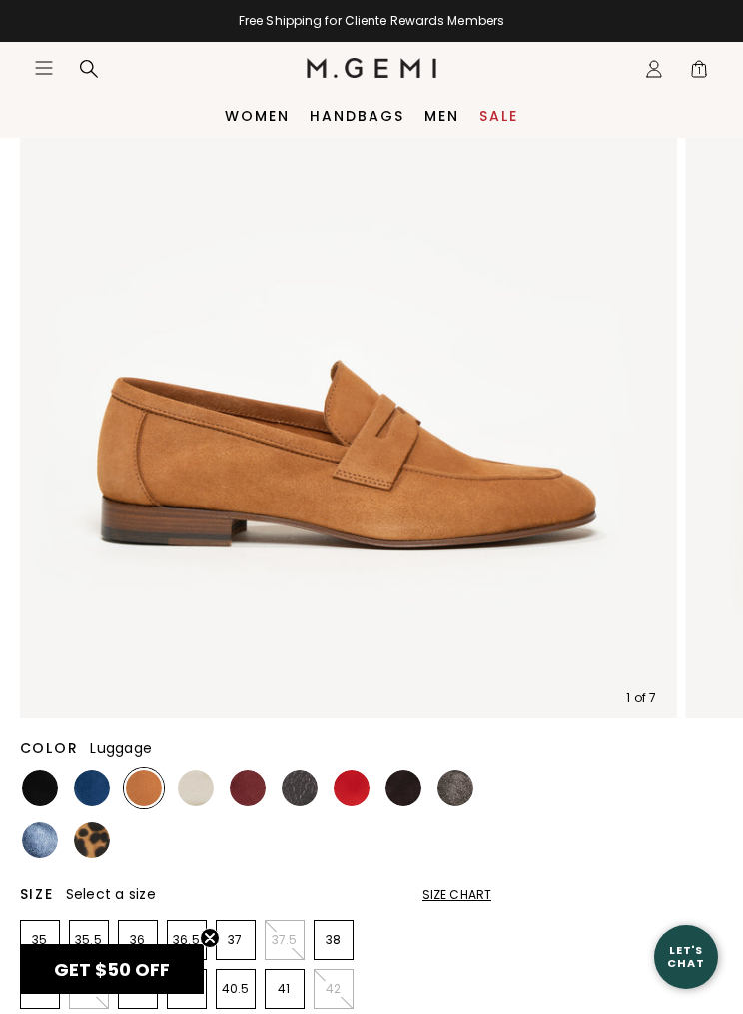
click at [200, 624] on img at bounding box center [196, 788] width 36 height 36
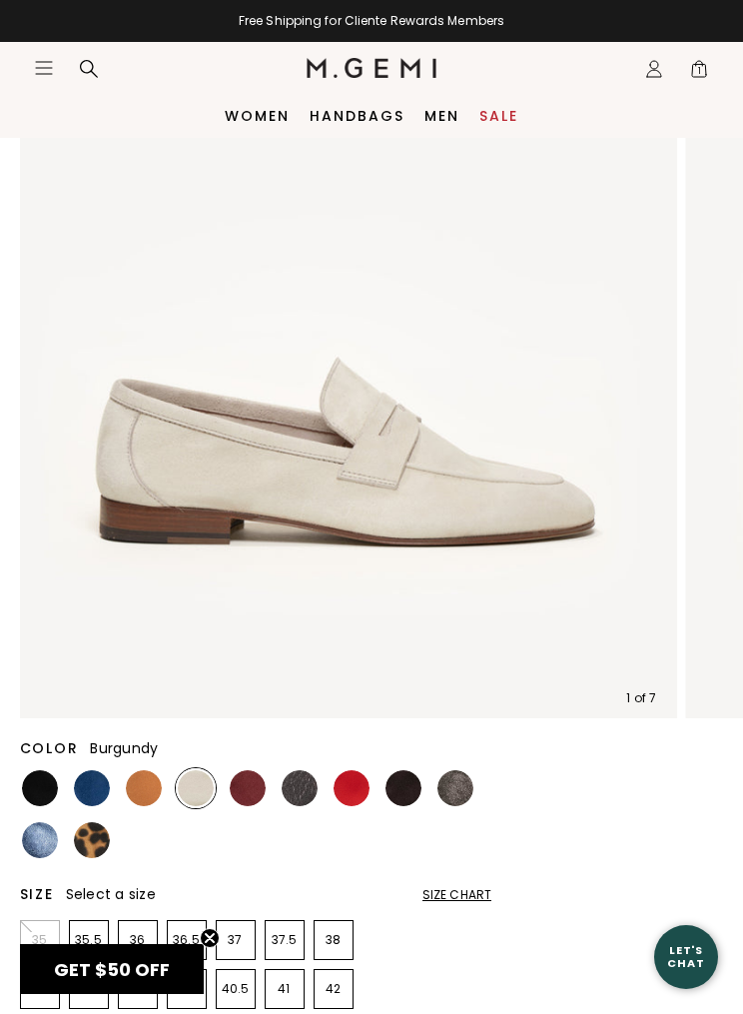
click at [254, 624] on img at bounding box center [248, 788] width 36 height 36
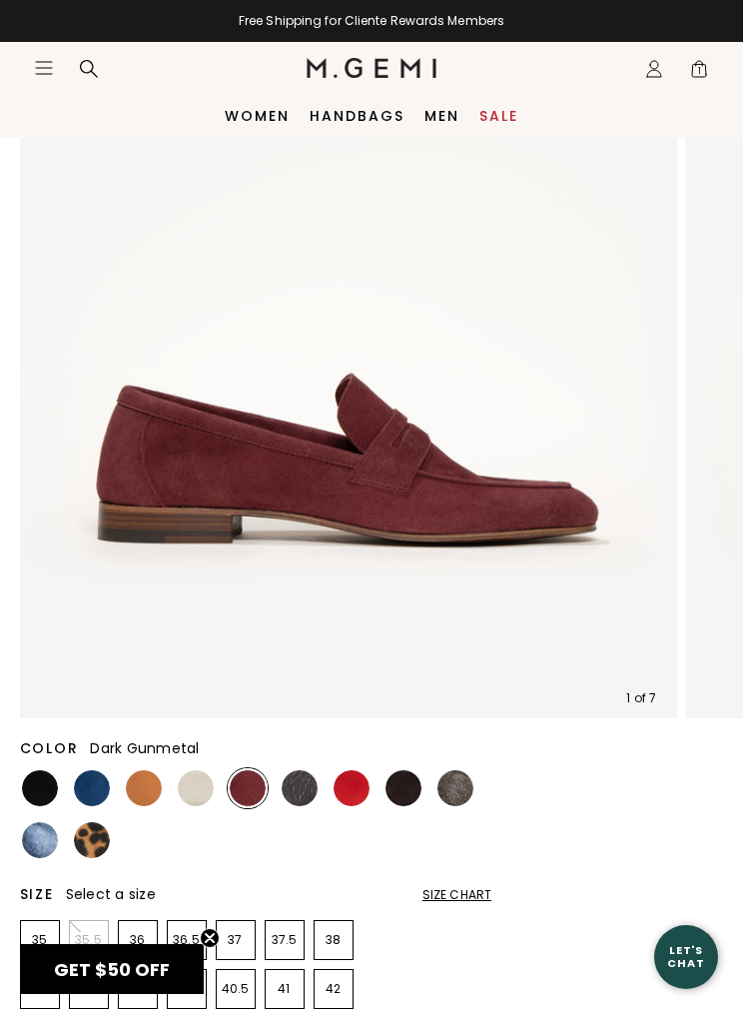
click at [299, 624] on img at bounding box center [300, 788] width 36 height 36
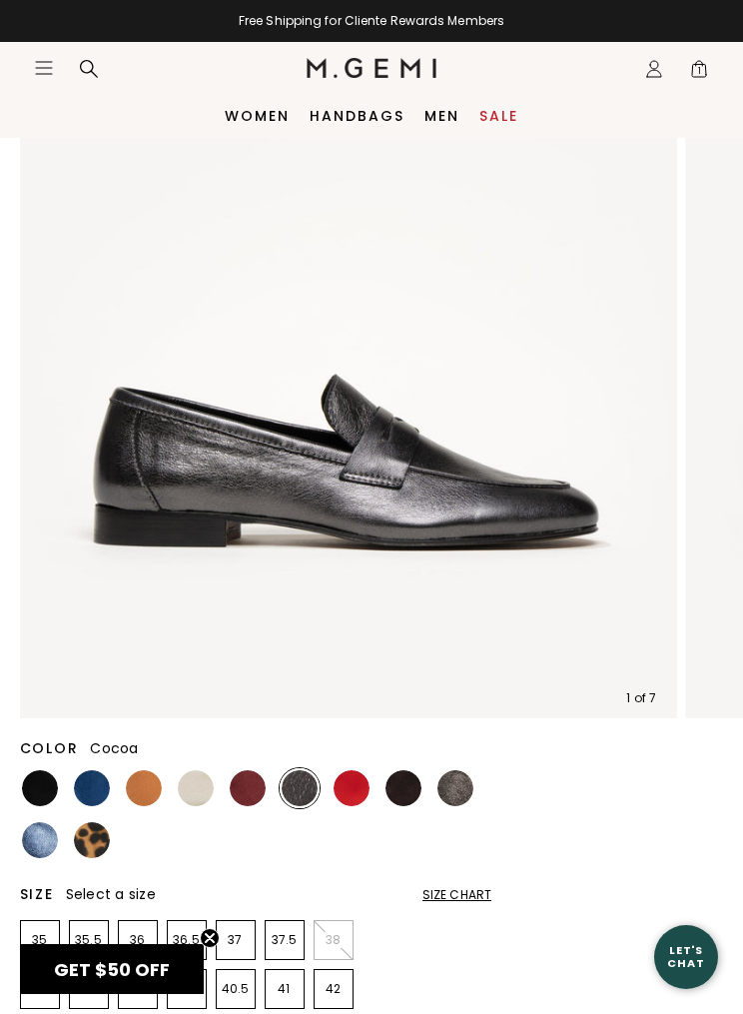
click at [451, 624] on img at bounding box center [456, 788] width 36 height 36
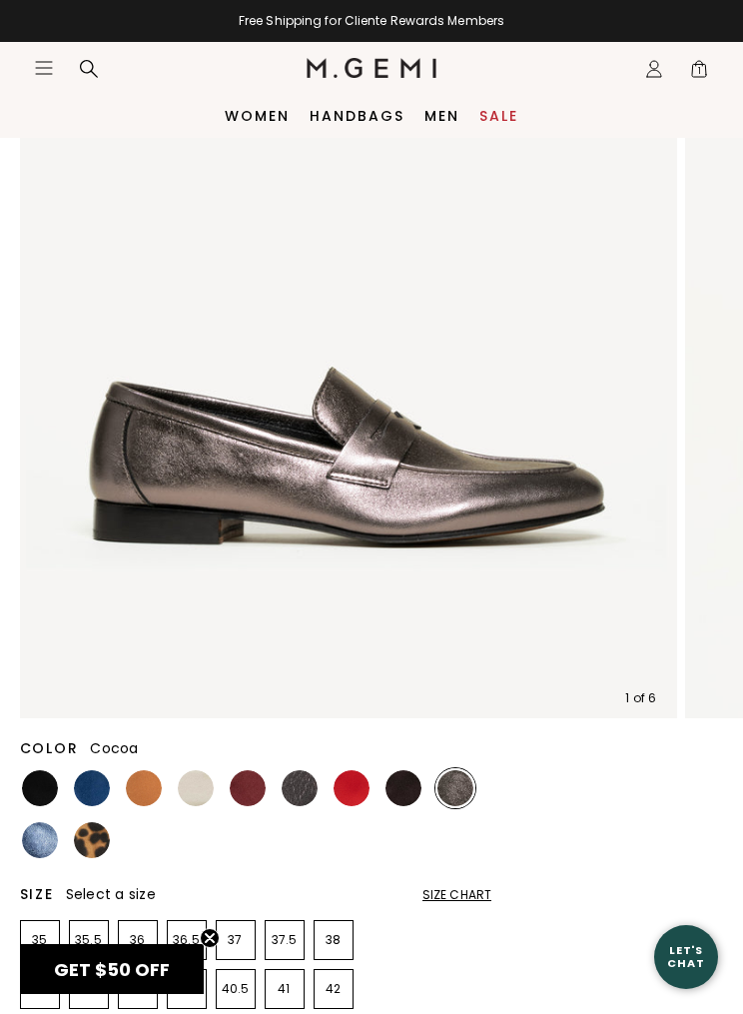
click at [302, 624] on img at bounding box center [300, 788] width 36 height 36
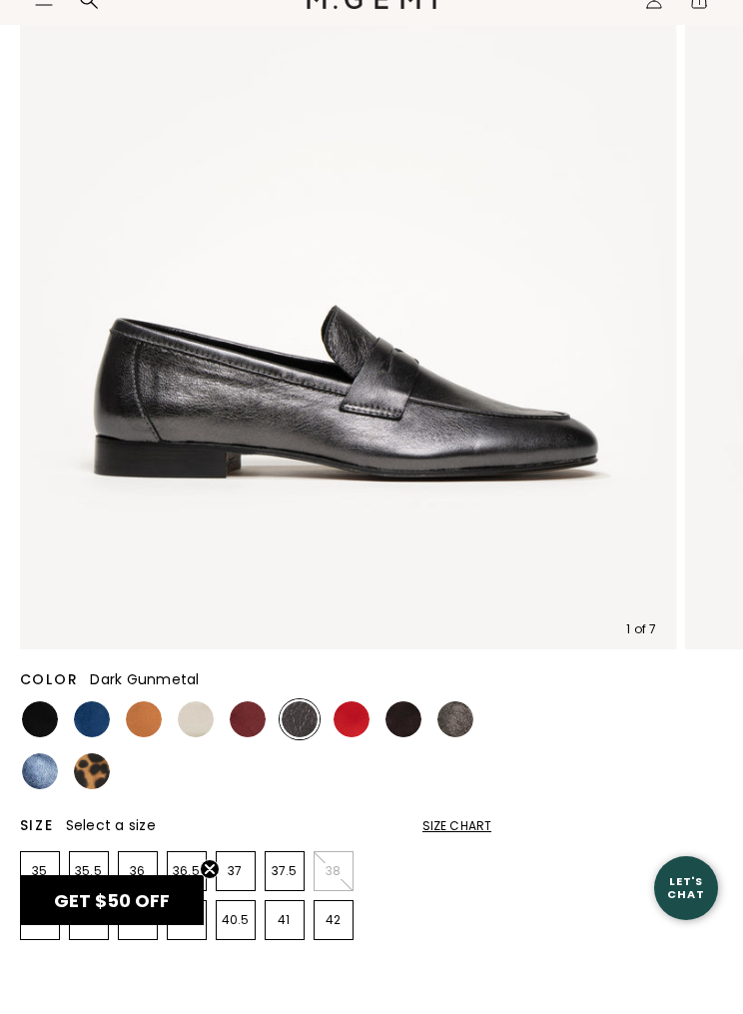
scroll to position [298, 0]
